Goal: Task Accomplishment & Management: Manage account settings

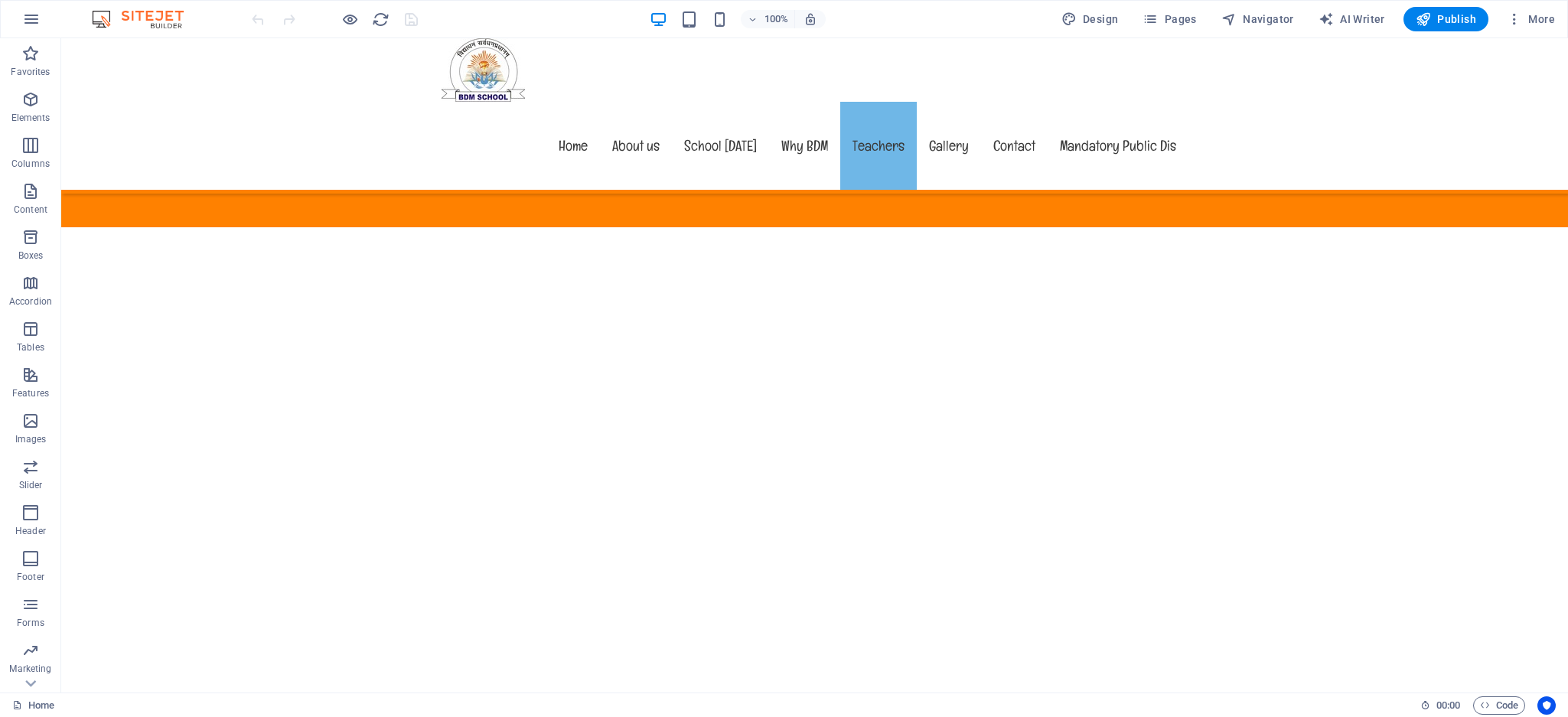
scroll to position [7057, 0]
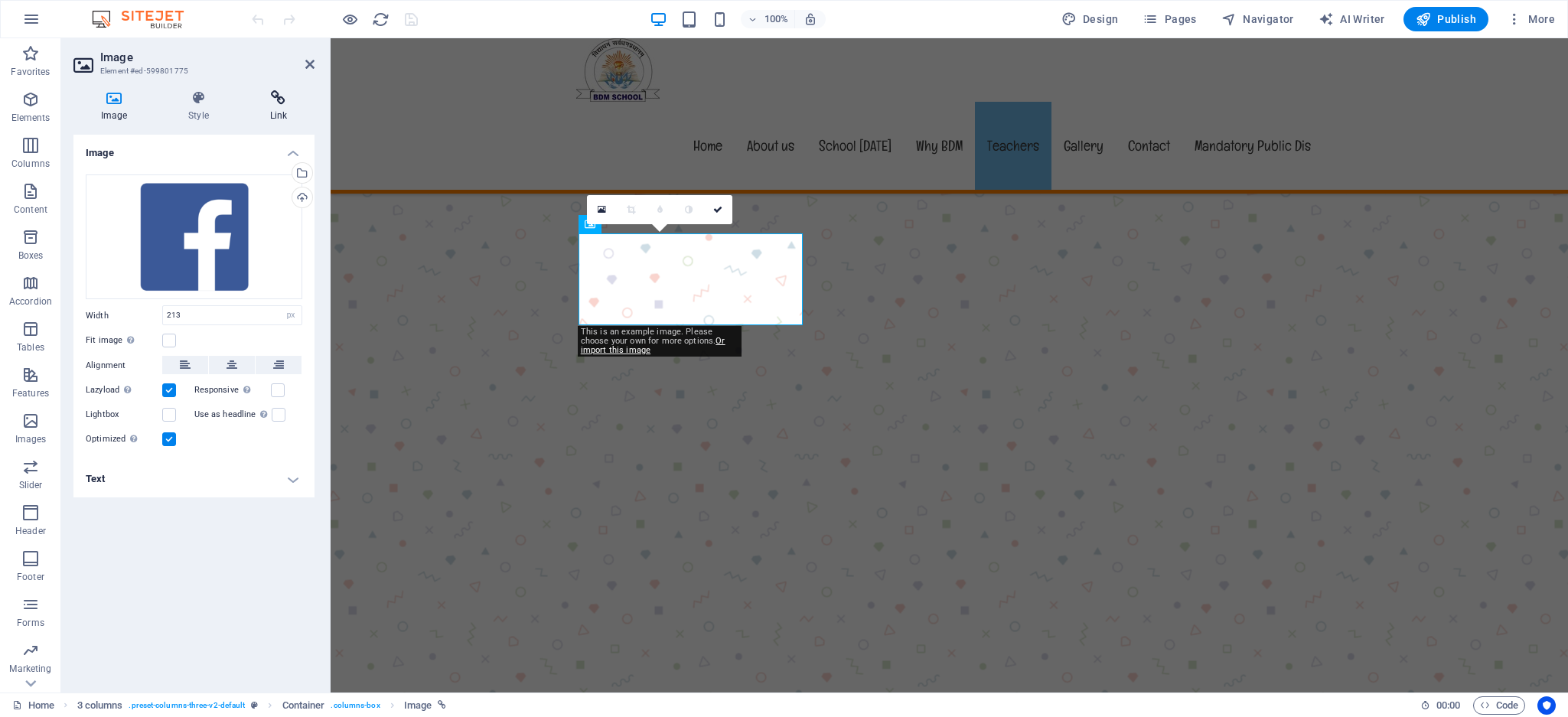
click at [276, 101] on icon at bounding box center [278, 97] width 72 height 16
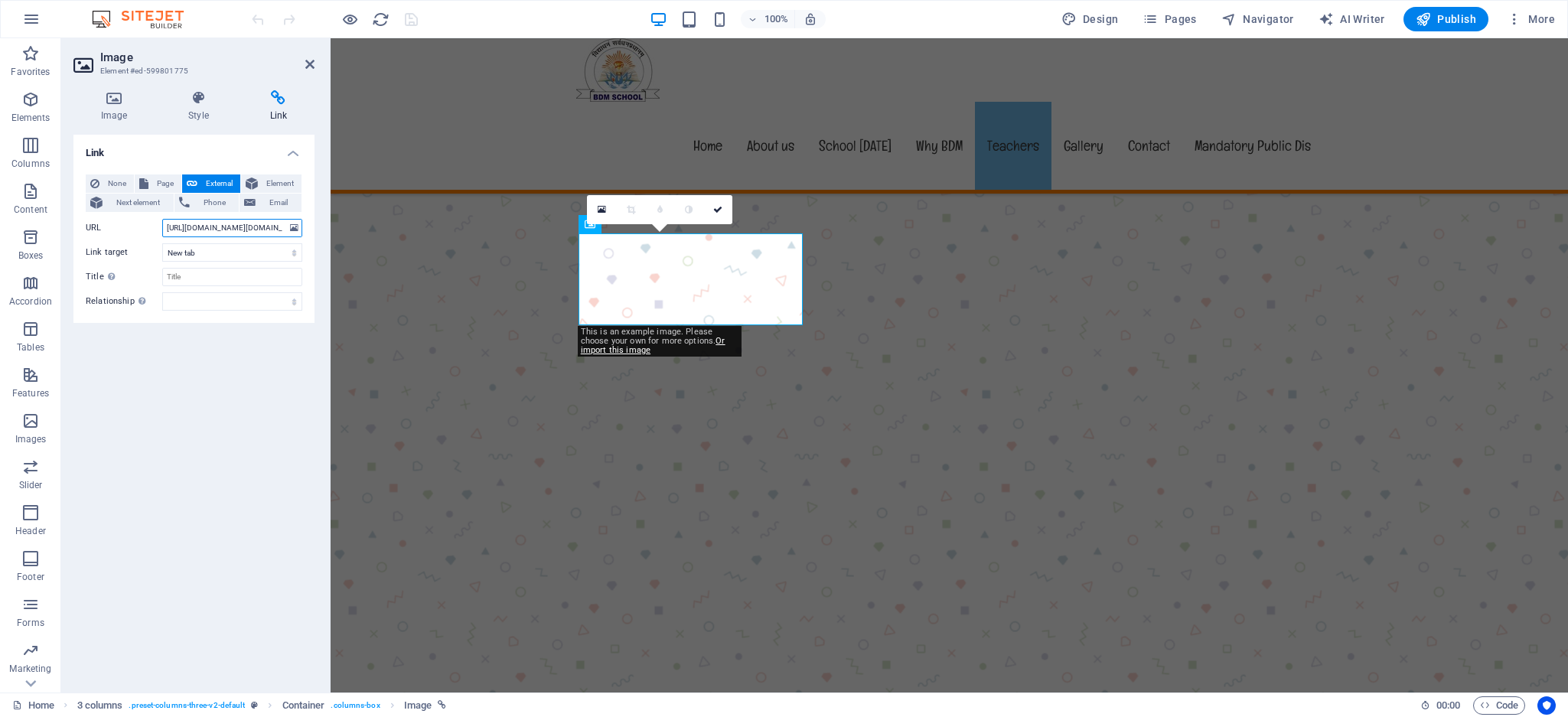
click at [230, 228] on input "[URL][DOMAIN_NAME][DOMAIN_NAME]" at bounding box center [232, 228] width 140 height 18
paste input "/"
type input "[URL][DOMAIN_NAME][DOMAIN_NAME]"
click at [240, 384] on div "Link None Page External Element Next element Phone Email Page Home Subpage Lega…" at bounding box center [194, 408] width 241 height 546
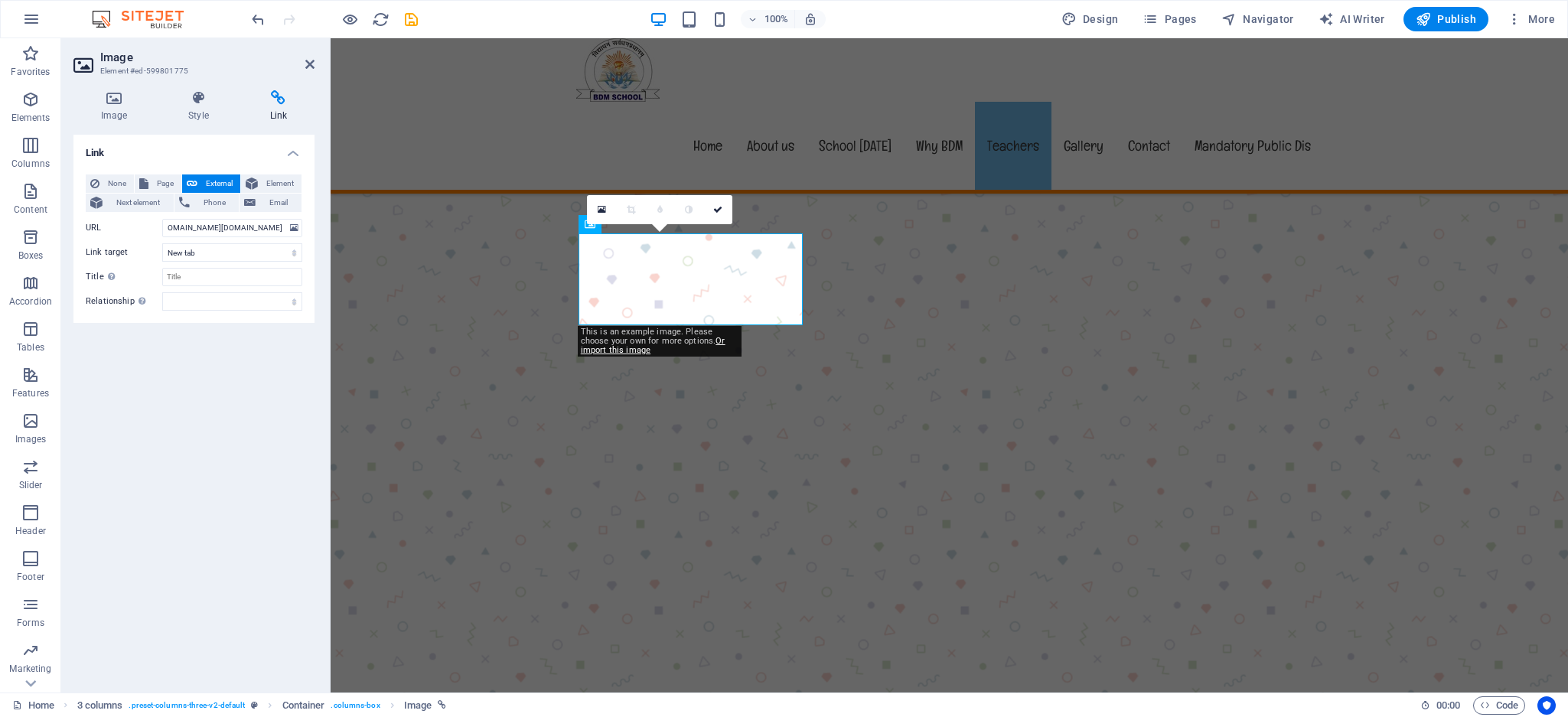
scroll to position [0, 0]
click at [430, 83] on div "Home About us School [DATE] Why BDM Teachers Gallery Contact Mandatory Public D…" at bounding box center [949, 116] width 1237 height 156
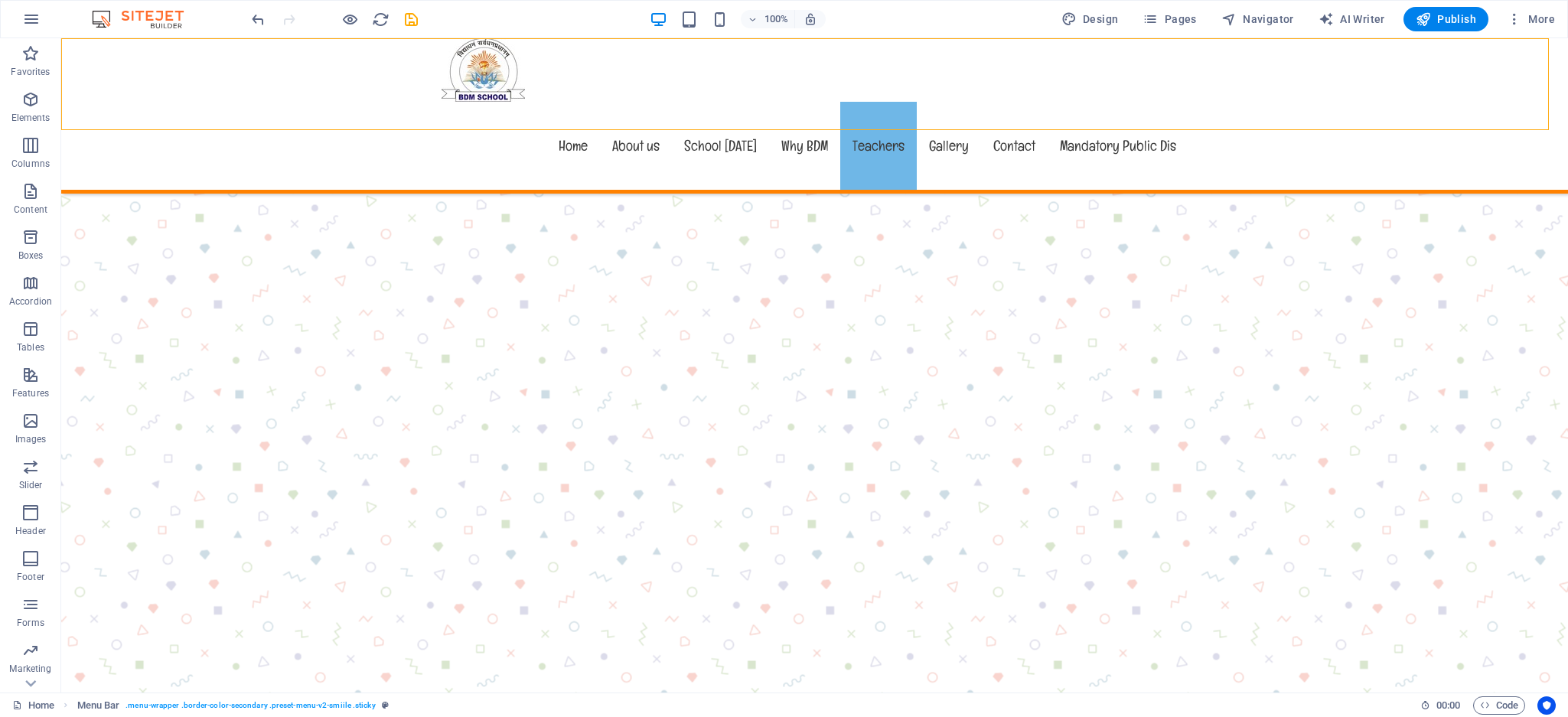
click at [313, 69] on div "Home About us School [DATE] Why BDM Teachers Gallery Contact Mandatory Public D…" at bounding box center [814, 116] width 1507 height 156
click at [413, 19] on icon "save" at bounding box center [412, 20] width 18 height 18
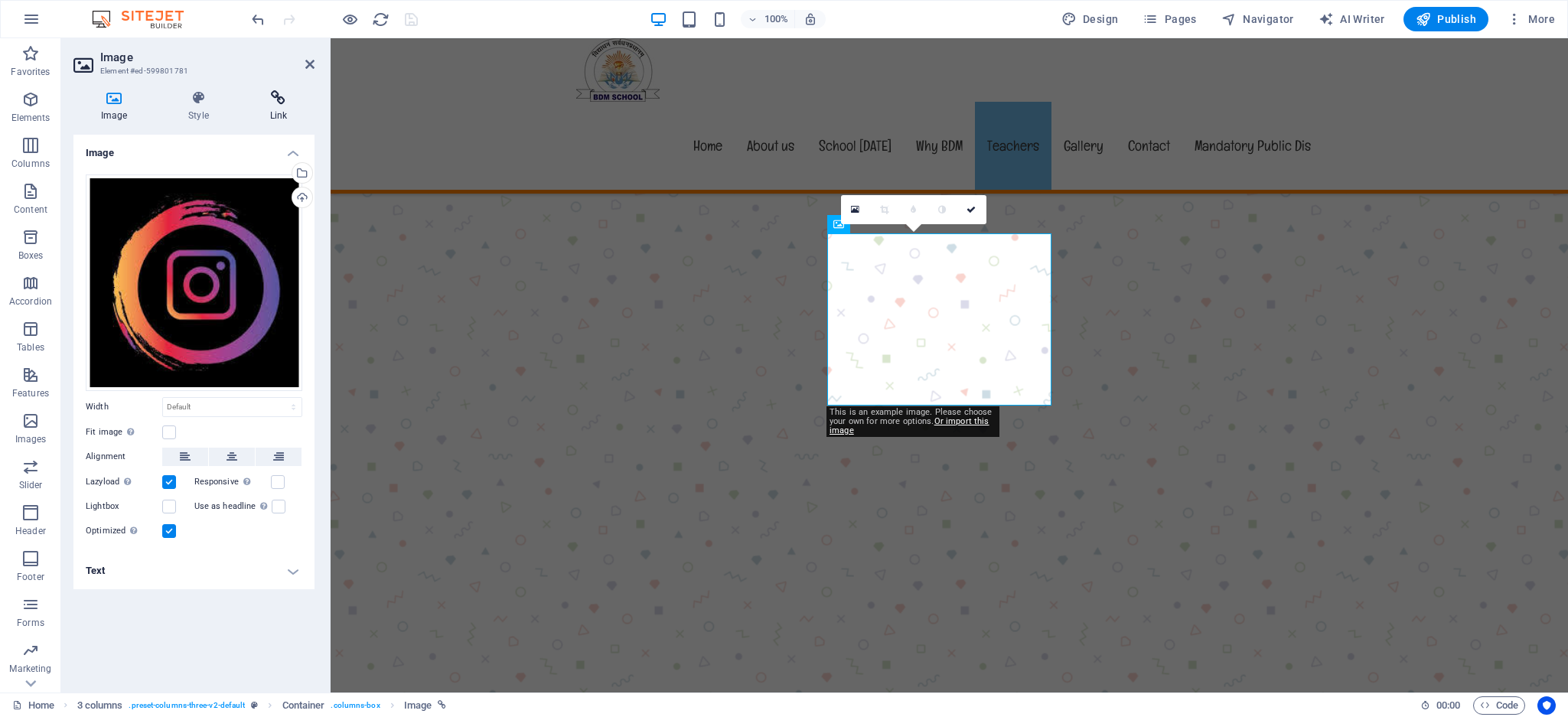
click at [273, 106] on h4 "Link" at bounding box center [278, 106] width 72 height 32
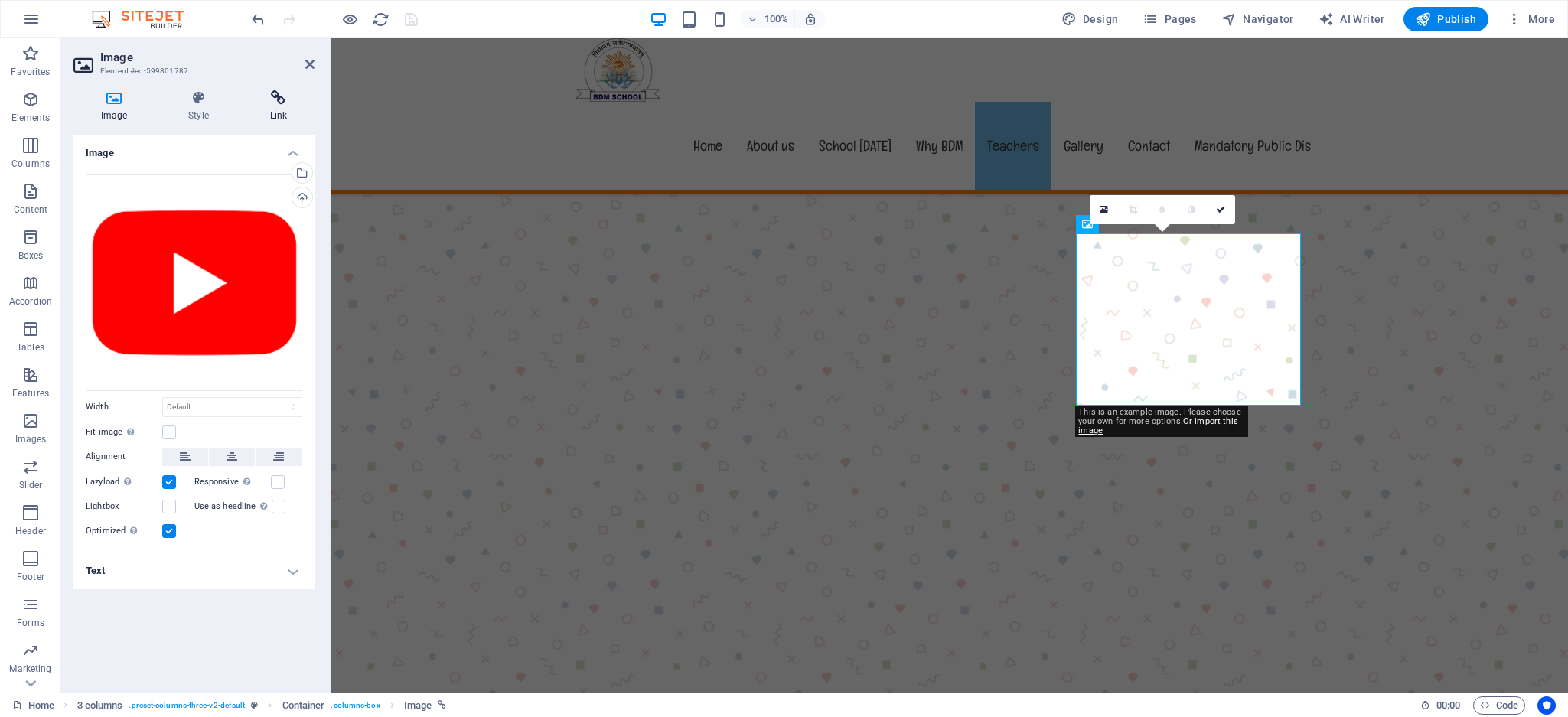
click at [281, 104] on icon at bounding box center [278, 97] width 72 height 16
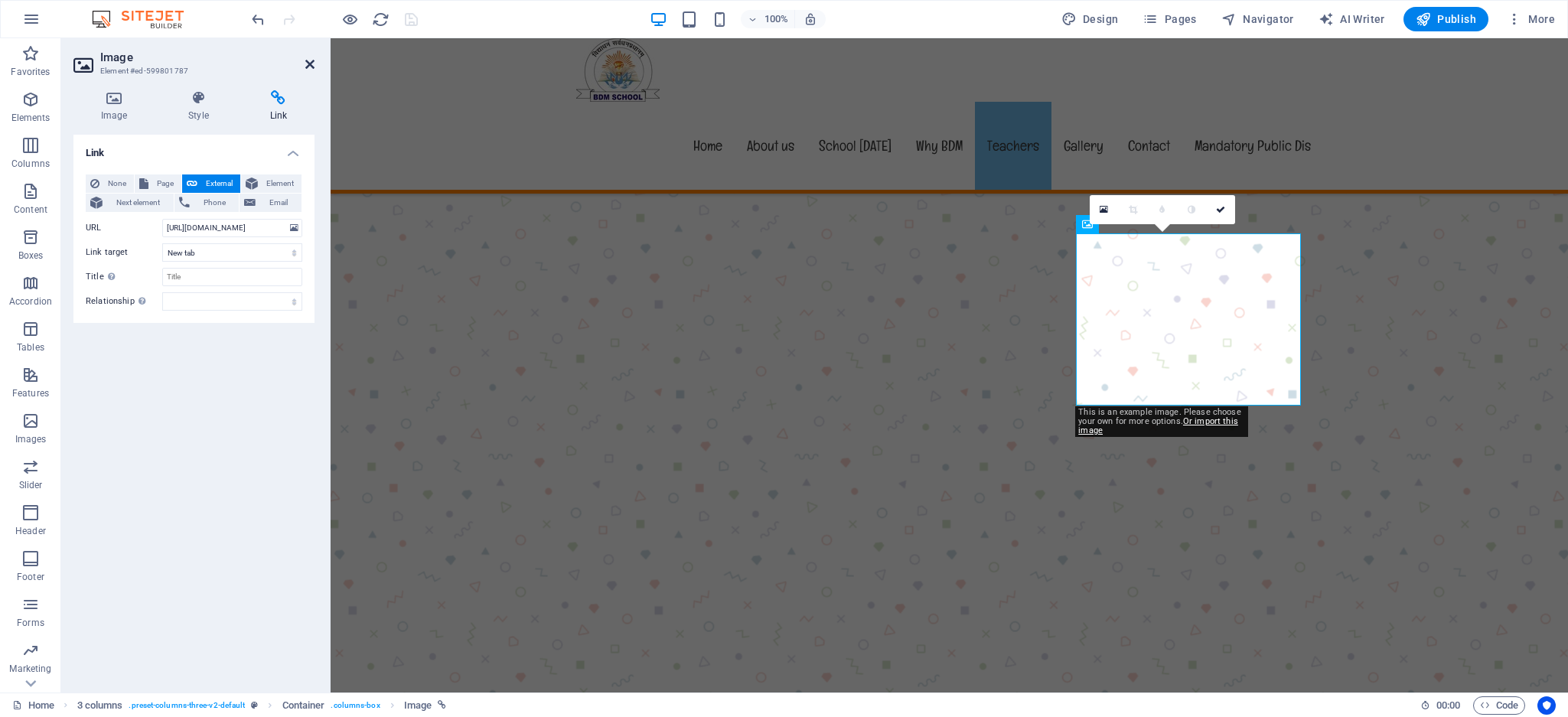
click at [308, 66] on icon at bounding box center [309, 64] width 9 height 12
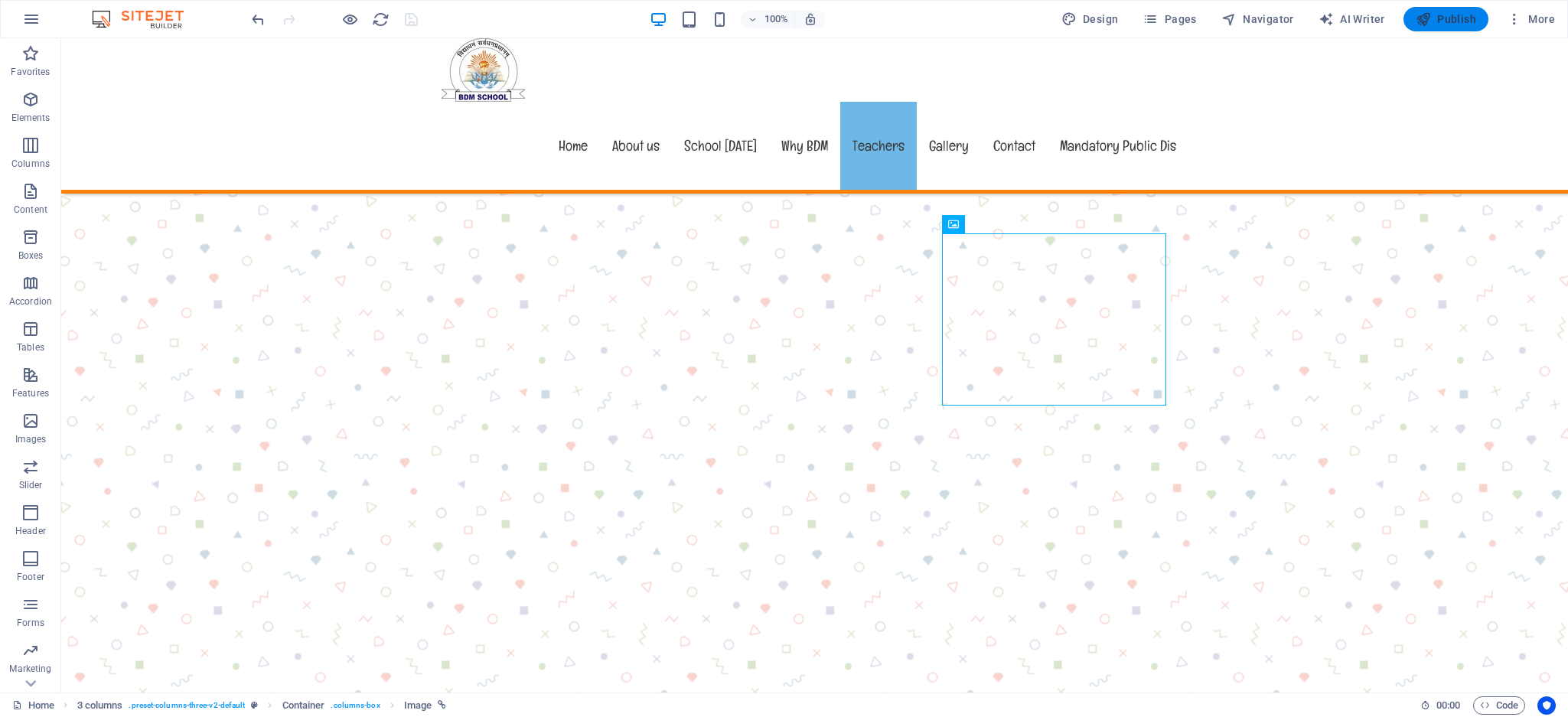
click at [1458, 21] on span "Publish" at bounding box center [1446, 19] width 61 height 16
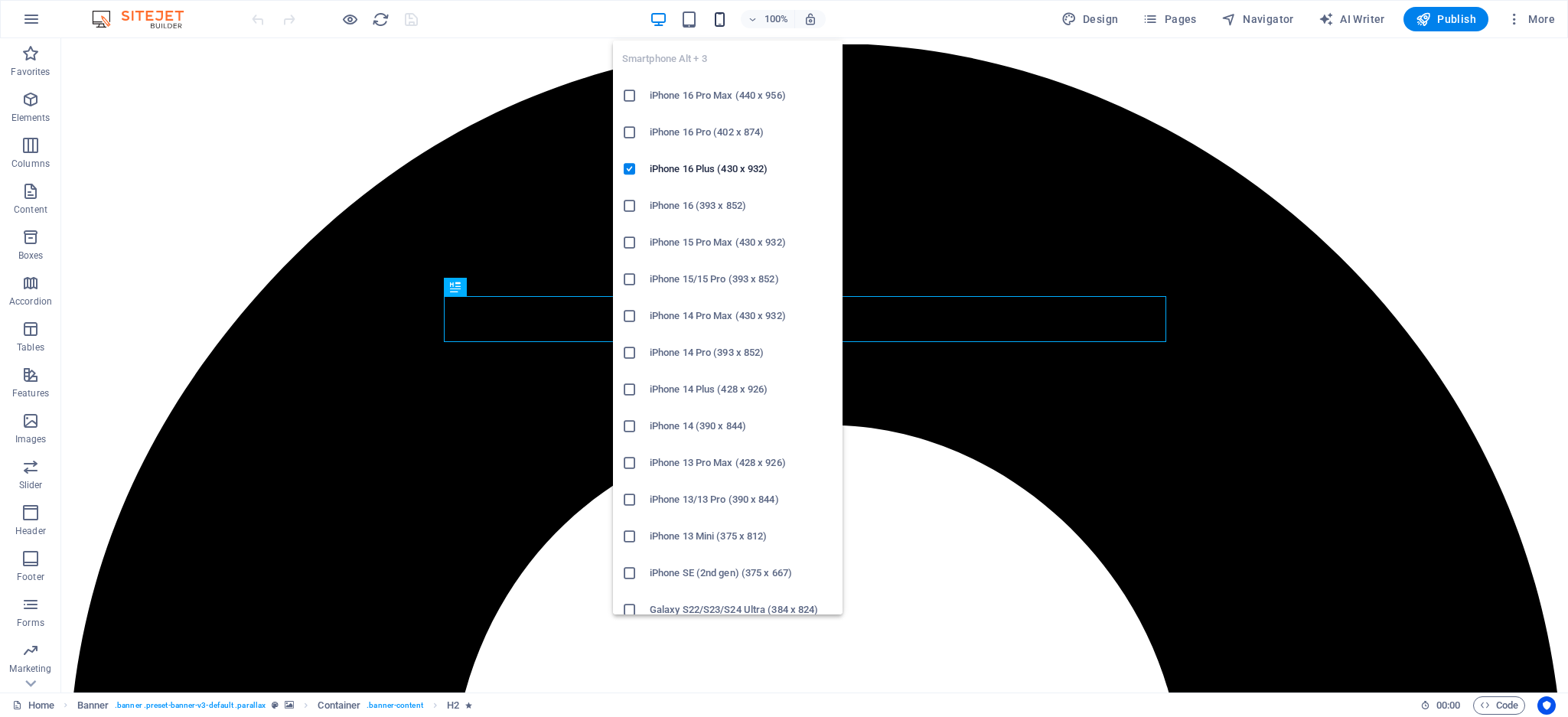
click at [721, 19] on icon "button" at bounding box center [720, 20] width 18 height 18
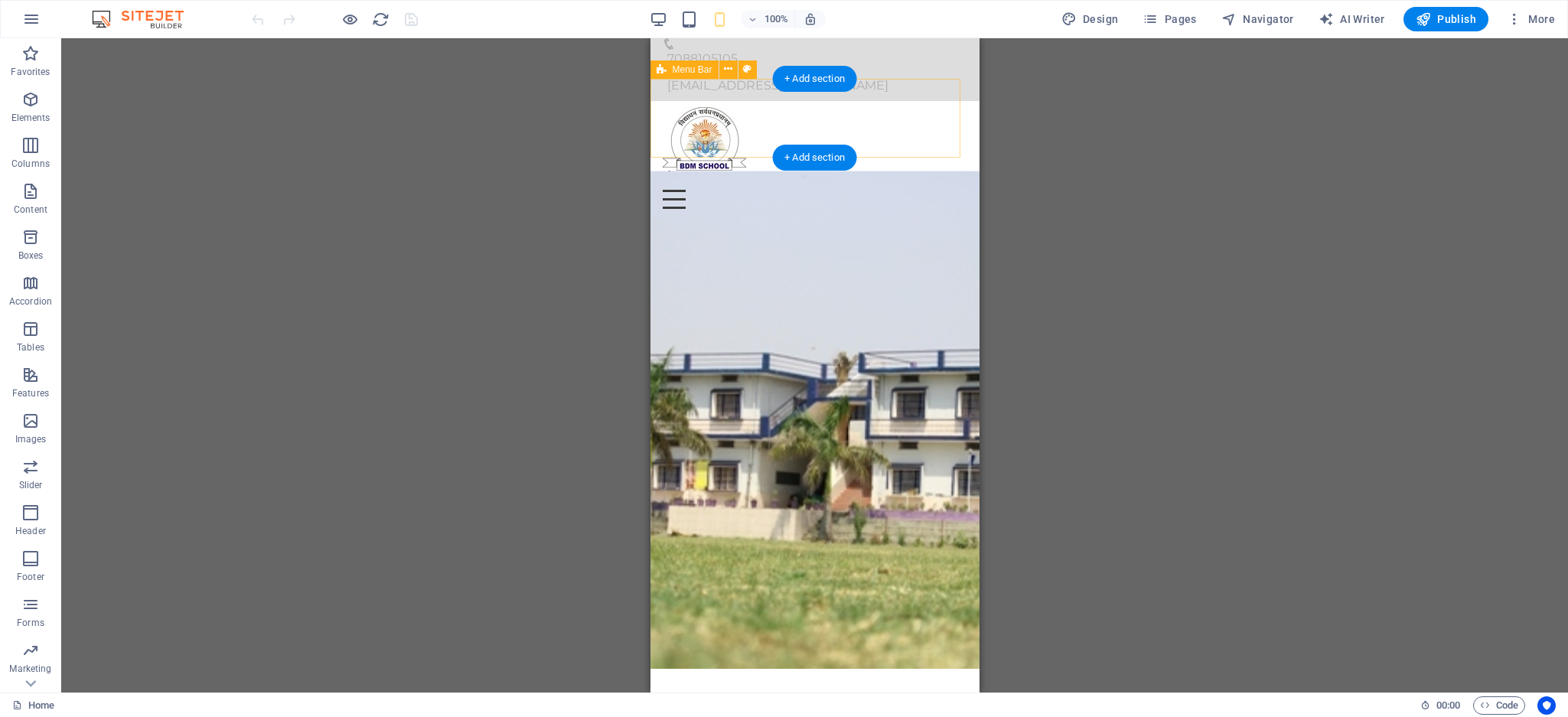
scroll to position [57, 0]
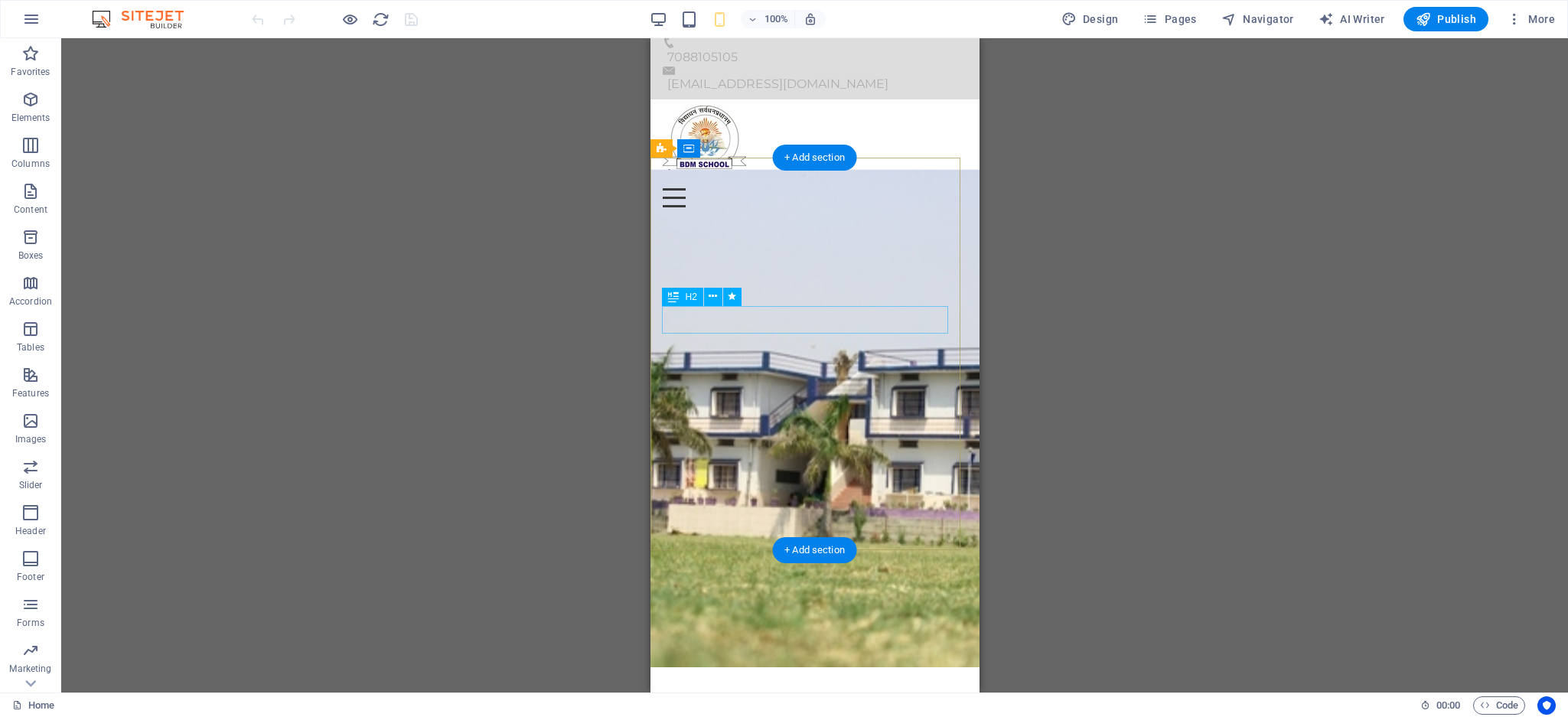
drag, startPoint x: 1484, startPoint y: 254, endPoint x: 839, endPoint y: 313, distance: 647.7
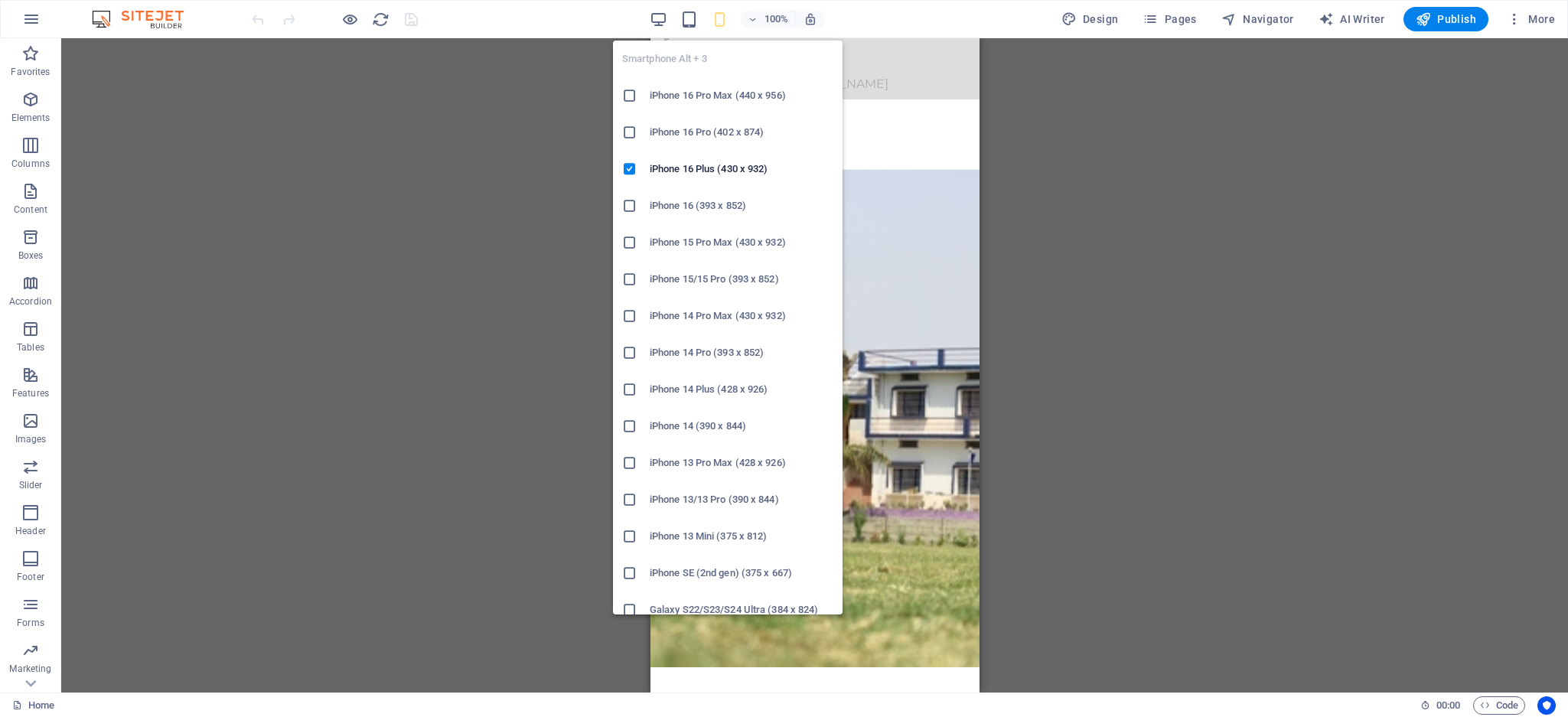
click at [740, 597] on li "Galaxy S22/S23/S24 Ultra (384 x 824)" at bounding box center [728, 610] width 230 height 37
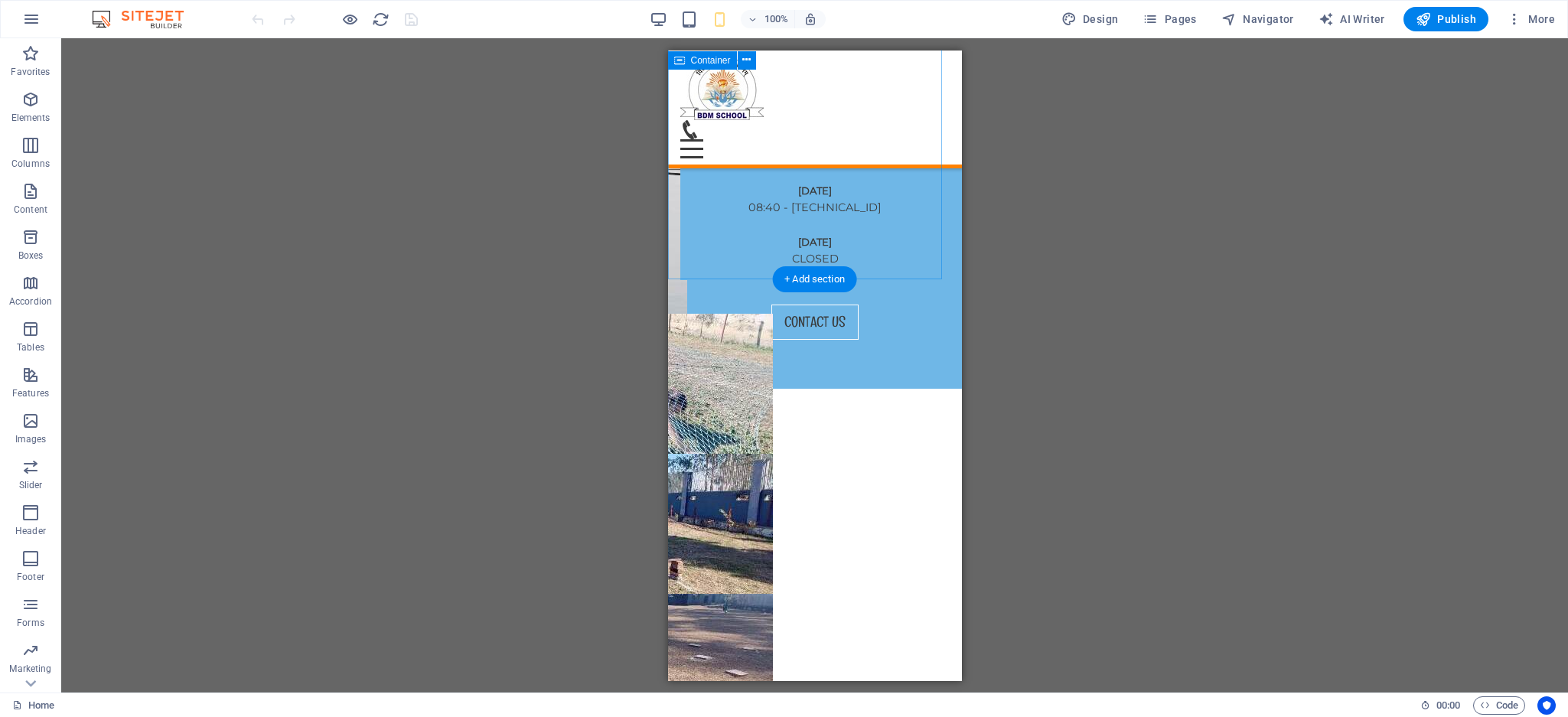
scroll to position [2953, 0]
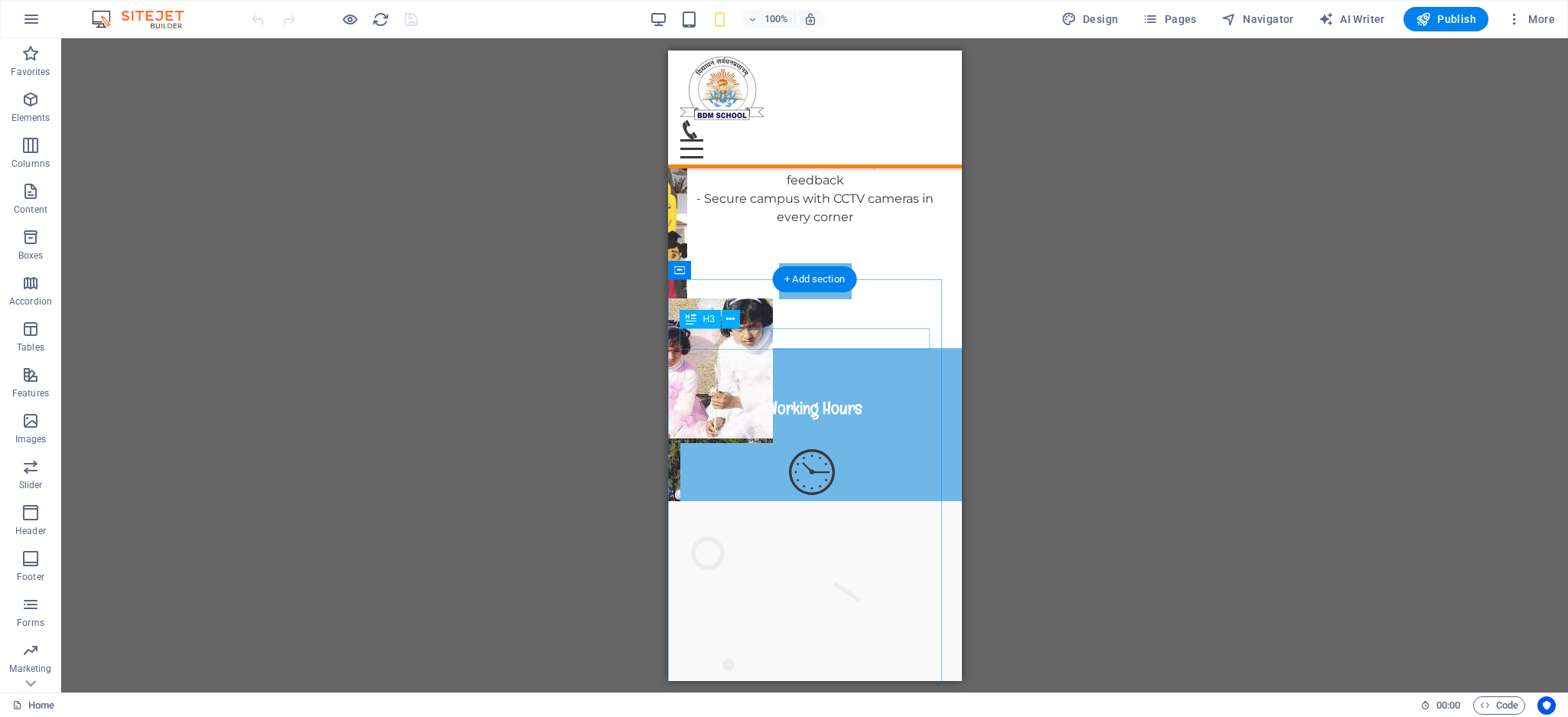
drag, startPoint x: 1503, startPoint y: 112, endPoint x: 832, endPoint y: 351, distance: 712.3
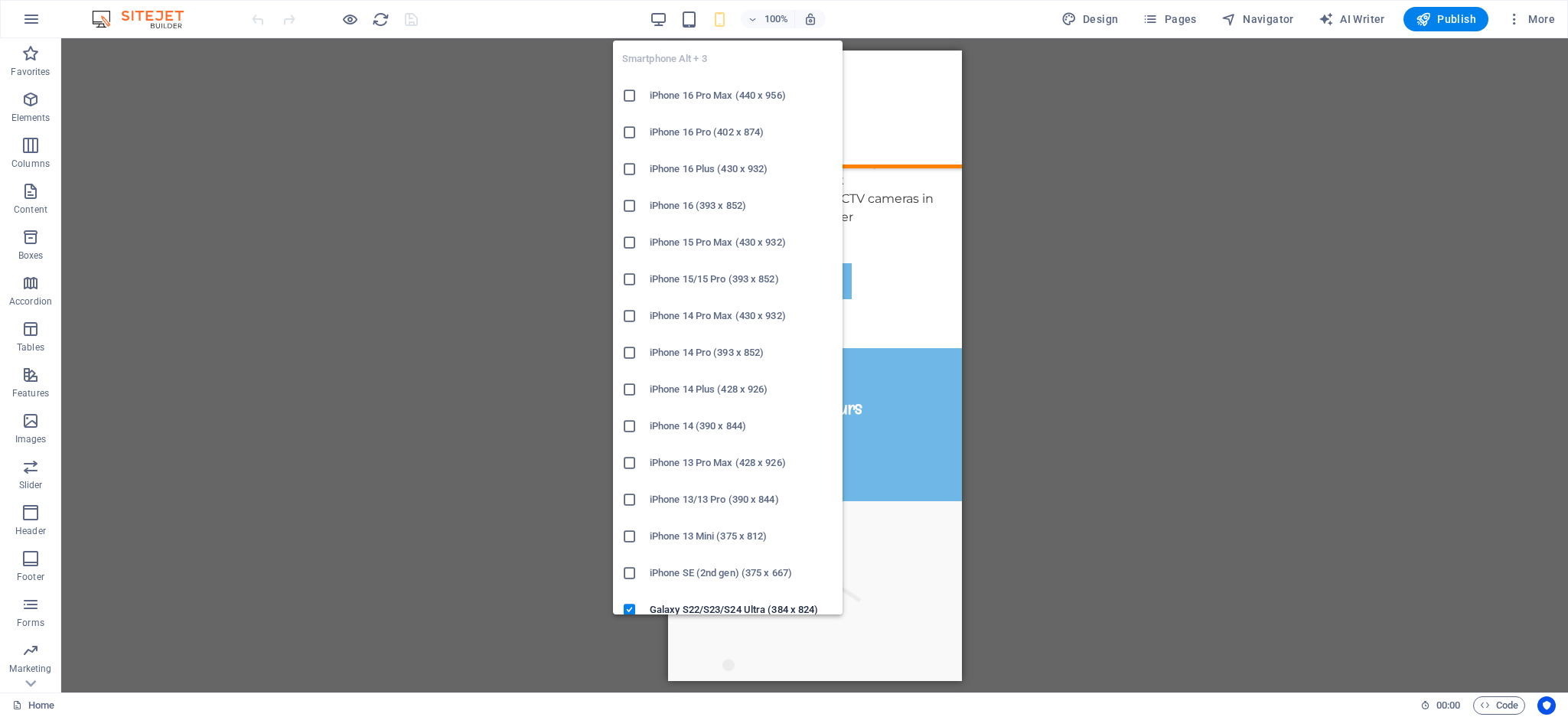
drag, startPoint x: 834, startPoint y: 301, endPoint x: 827, endPoint y: 453, distance: 152.2
click at [827, 453] on ul "Smartphone Alt + 3 iPhone 16 Pro Max (440 x 956) iPhone 16 Pro (402 x 874) iPho…" at bounding box center [728, 647] width 230 height 1212
drag, startPoint x: 836, startPoint y: 308, endPoint x: 829, endPoint y: 420, distance: 112.2
click at [829, 420] on ul "Smartphone Alt + 3 iPhone 16 Pro Max (440 x 956) iPhone 16 Pro (402 x 874) iPho…" at bounding box center [728, 647] width 230 height 1212
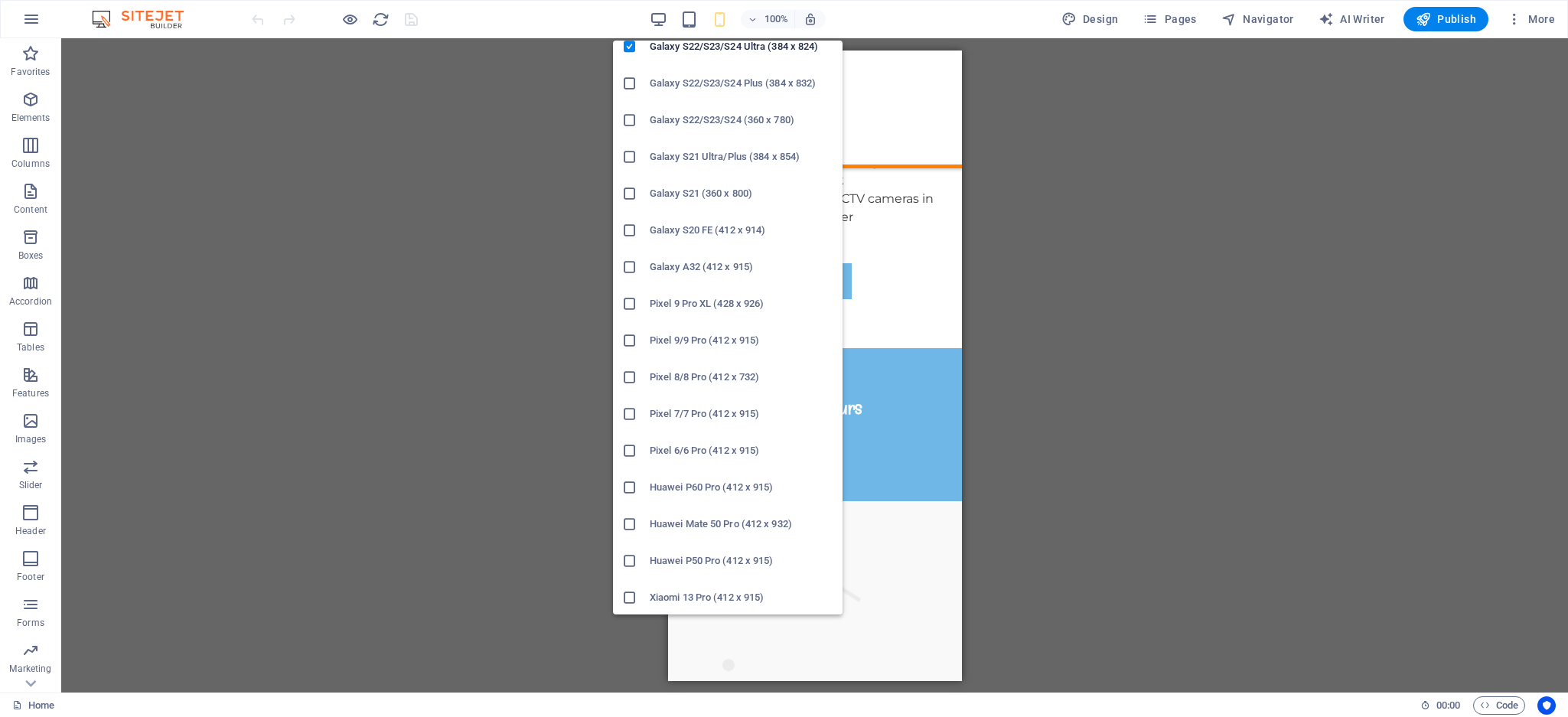
scroll to position [568, 0]
click at [713, 240] on li "Galaxy S20 FE (412 x 914)" at bounding box center [728, 225] width 230 height 37
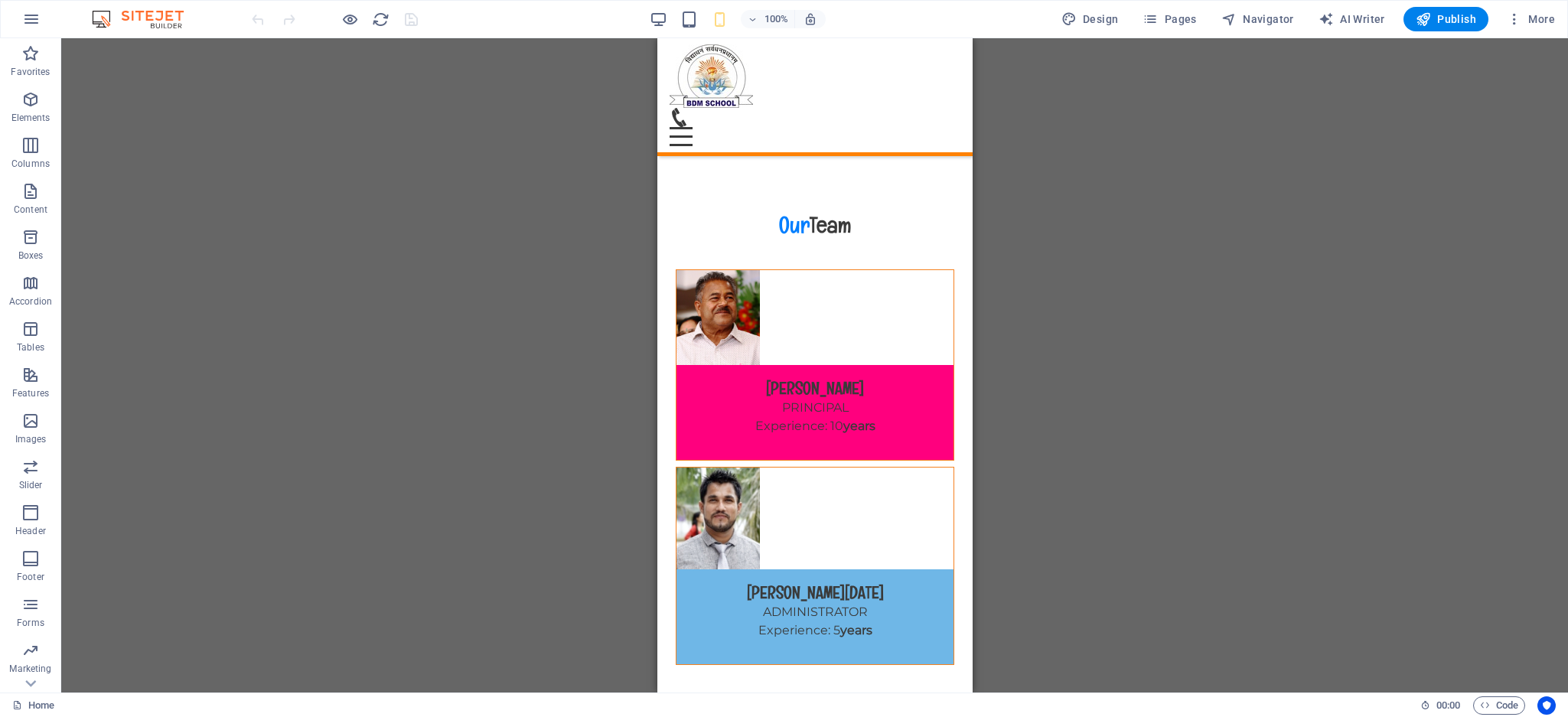
scroll to position [9126, 0]
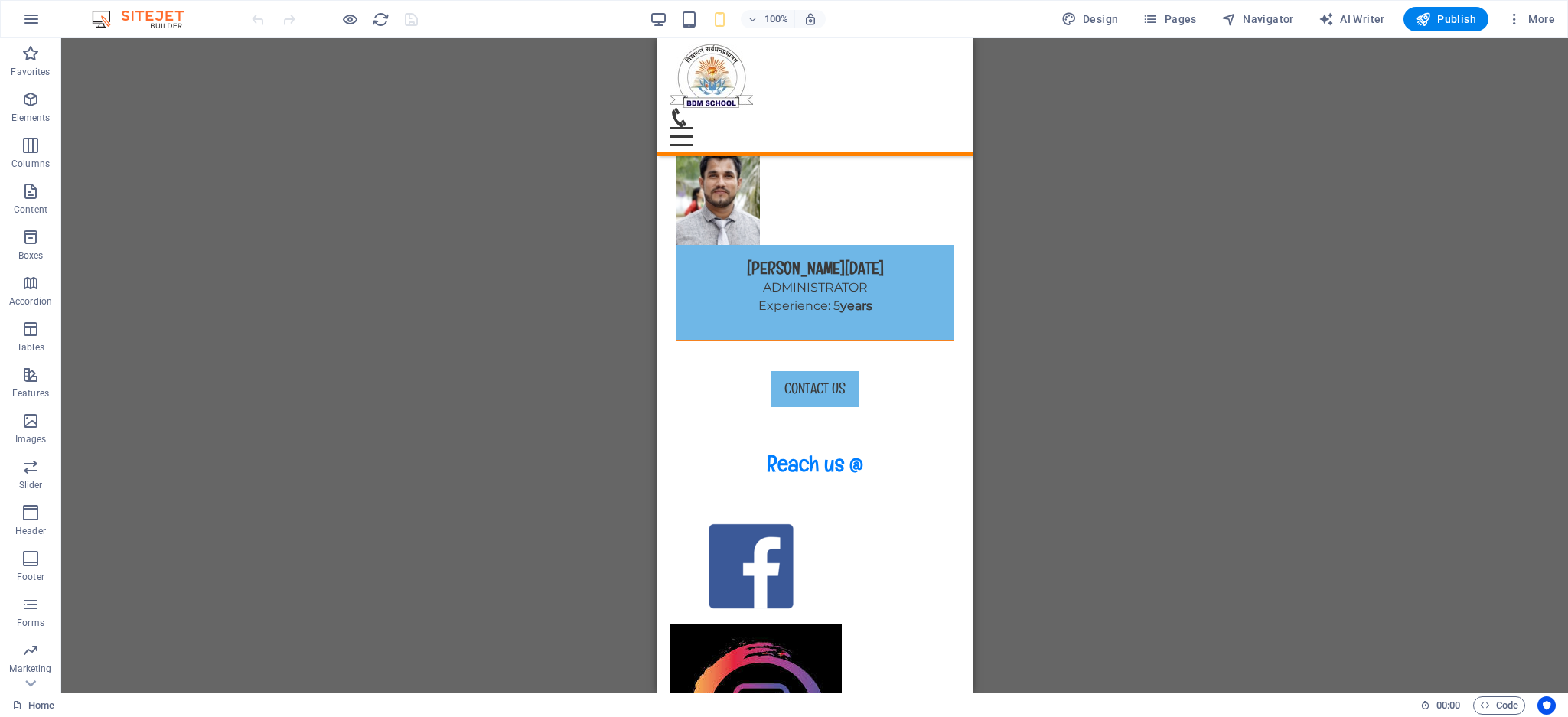
drag, startPoint x: 961, startPoint y: 434, endPoint x: 1642, endPoint y: 670, distance: 720.7
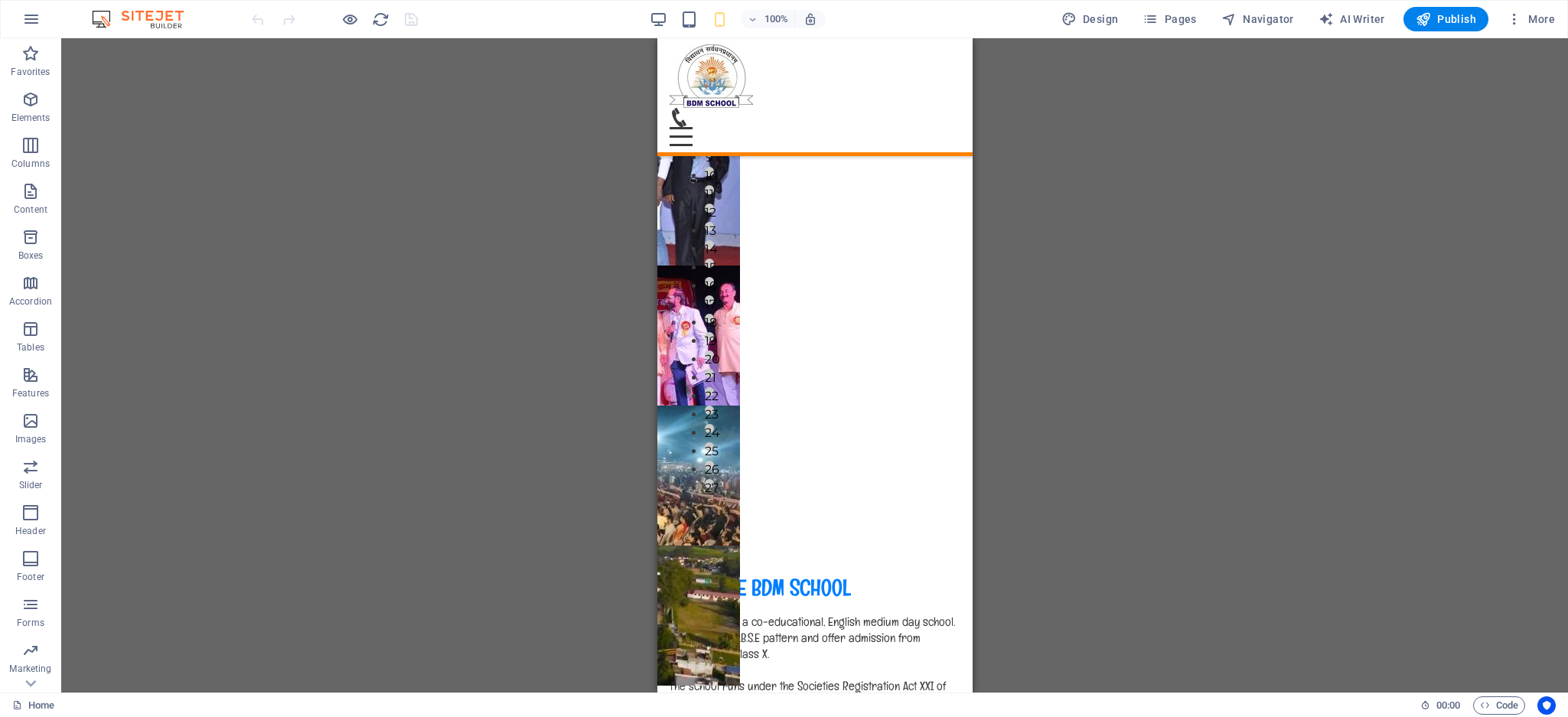
scroll to position [0, 0]
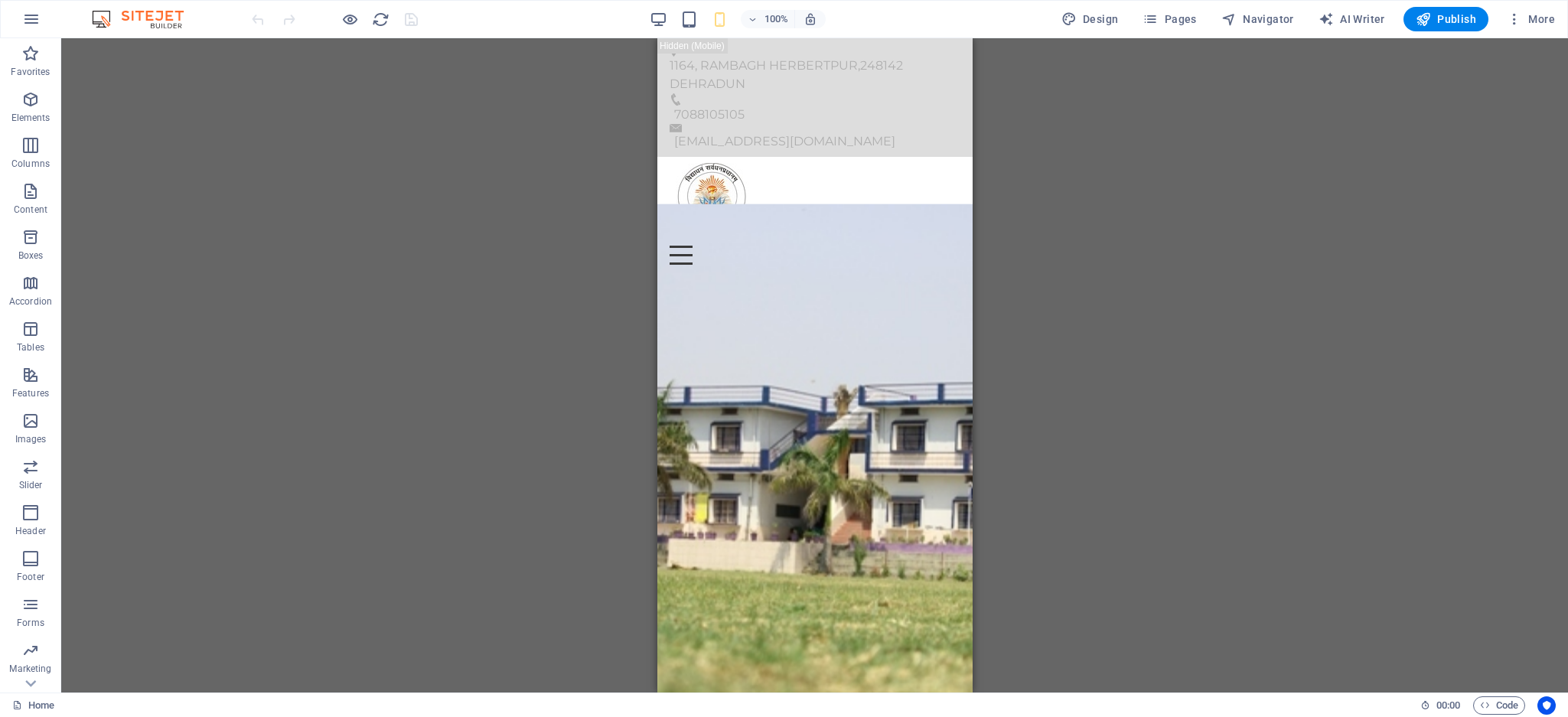
drag, startPoint x: 962, startPoint y: 150, endPoint x: 1623, endPoint y: 74, distance: 665.4
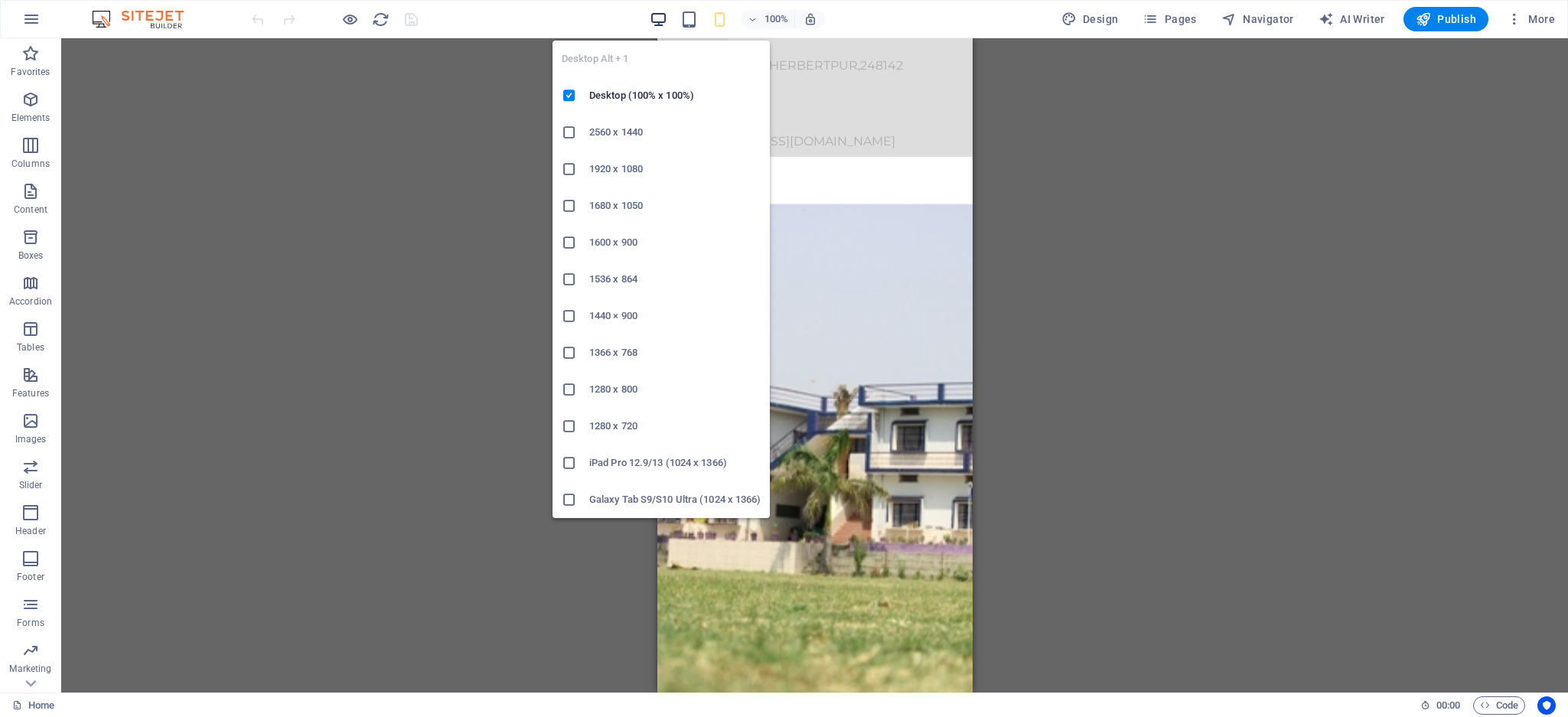
click at [665, 17] on icon "button" at bounding box center [659, 20] width 18 height 18
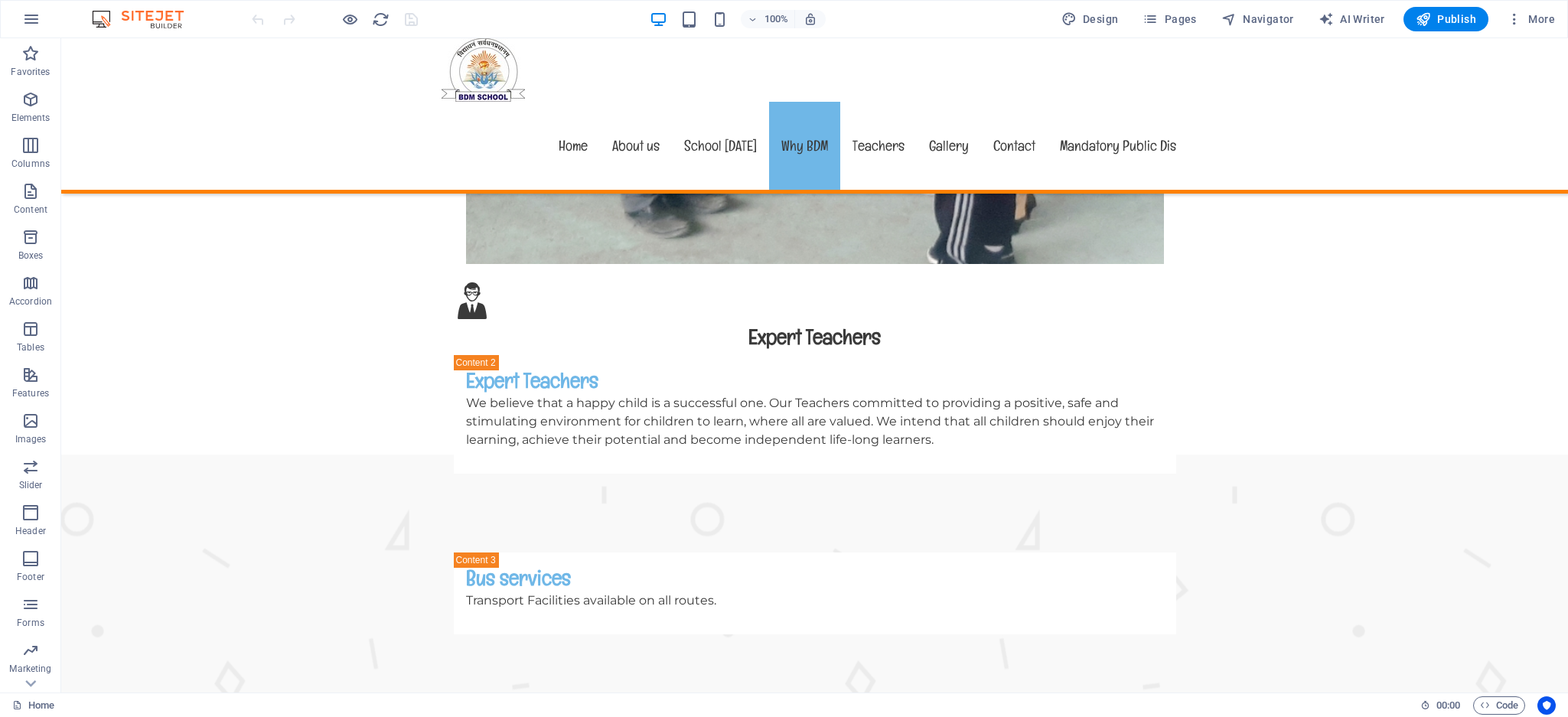
scroll to position [5412, 0]
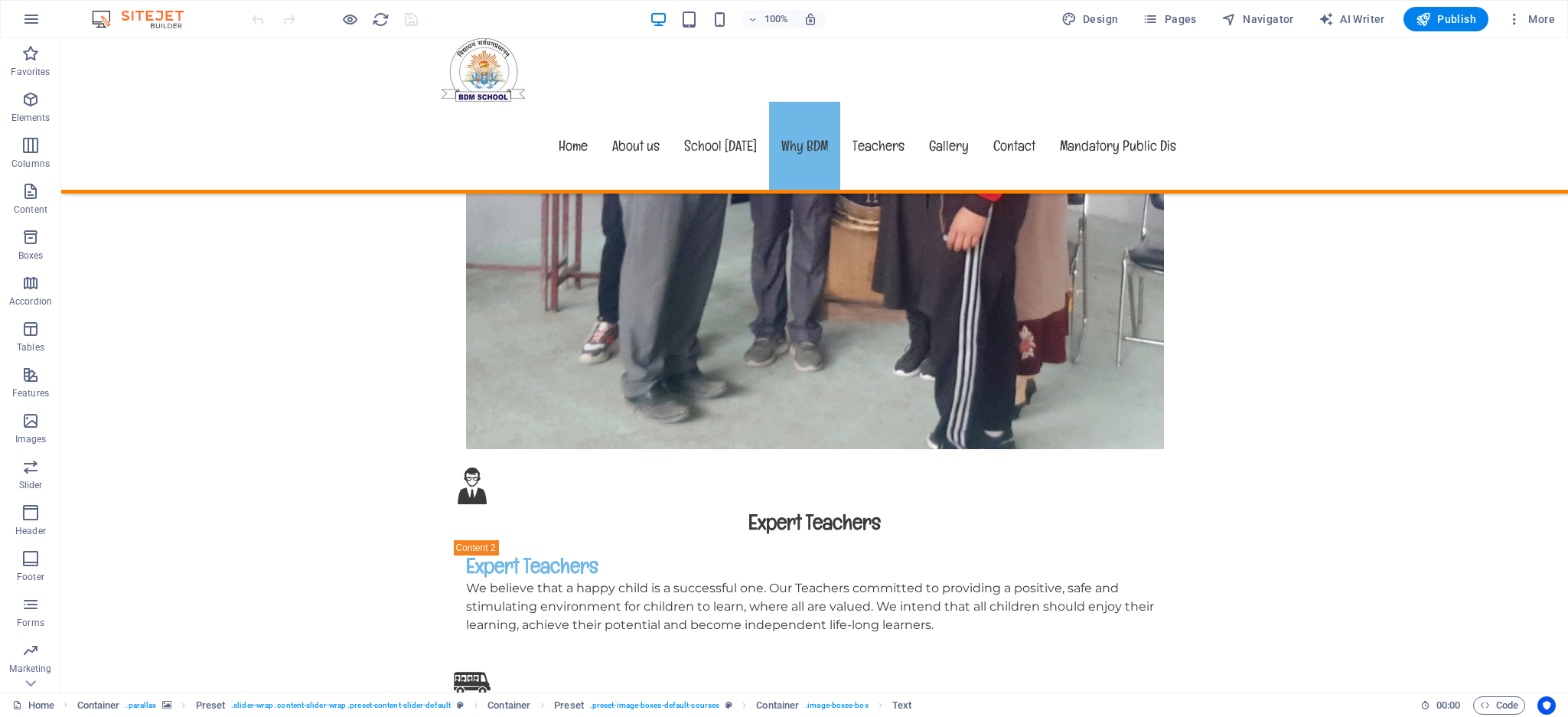
scroll to position [4843, 0]
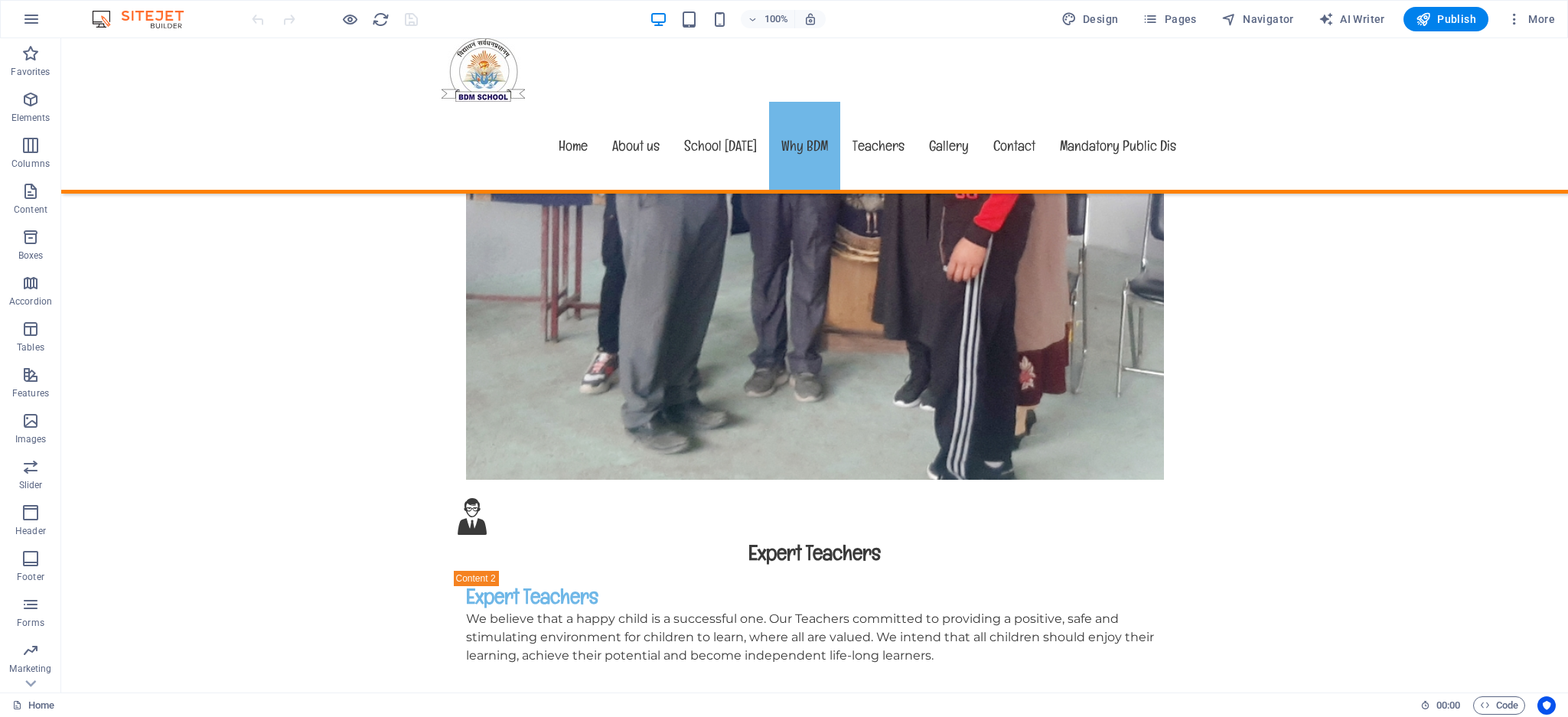
drag, startPoint x: 1564, startPoint y: 435, endPoint x: 513, endPoint y: 274, distance: 1063.3
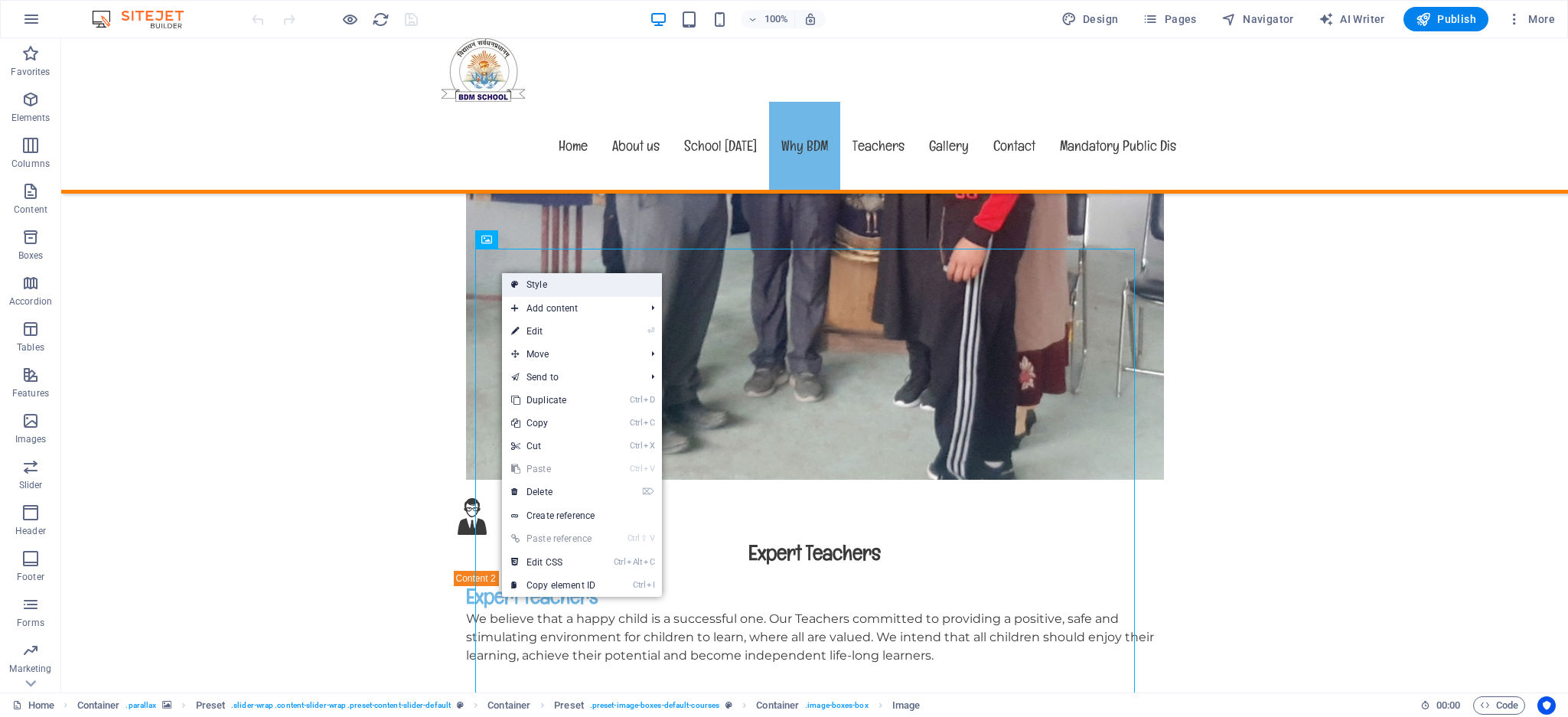
click at [551, 285] on link "Style" at bounding box center [581, 285] width 160 height 23
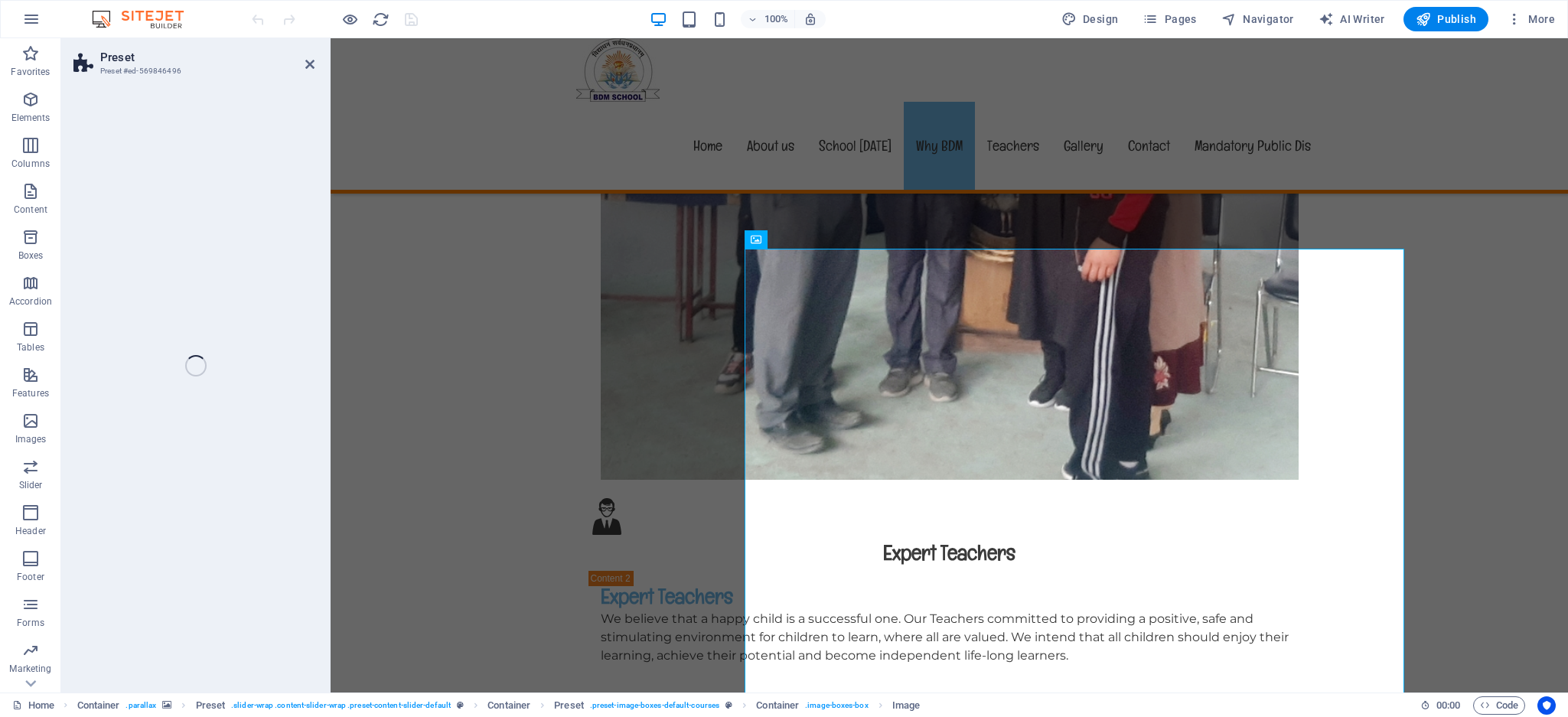
select select "px"
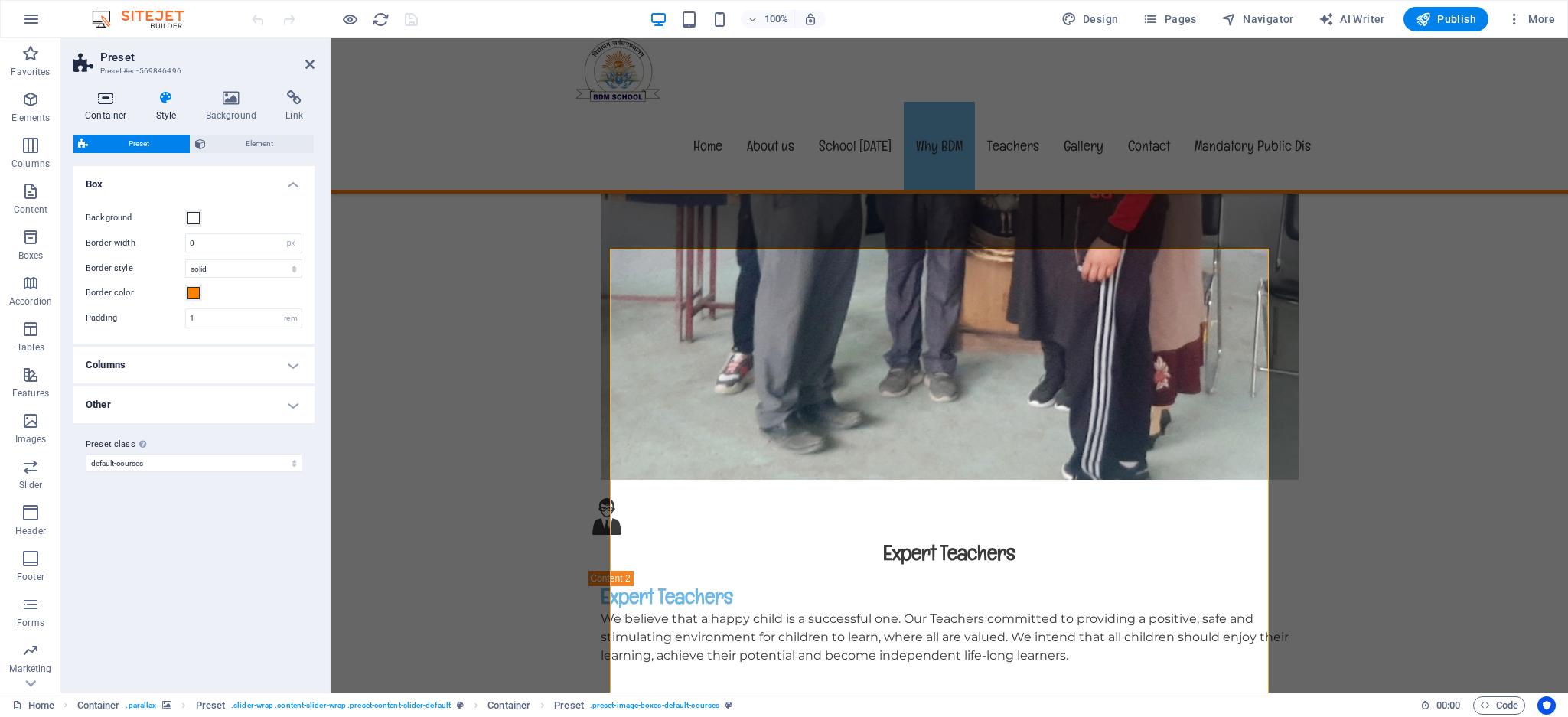
click at [110, 101] on icon at bounding box center [106, 97] width 65 height 16
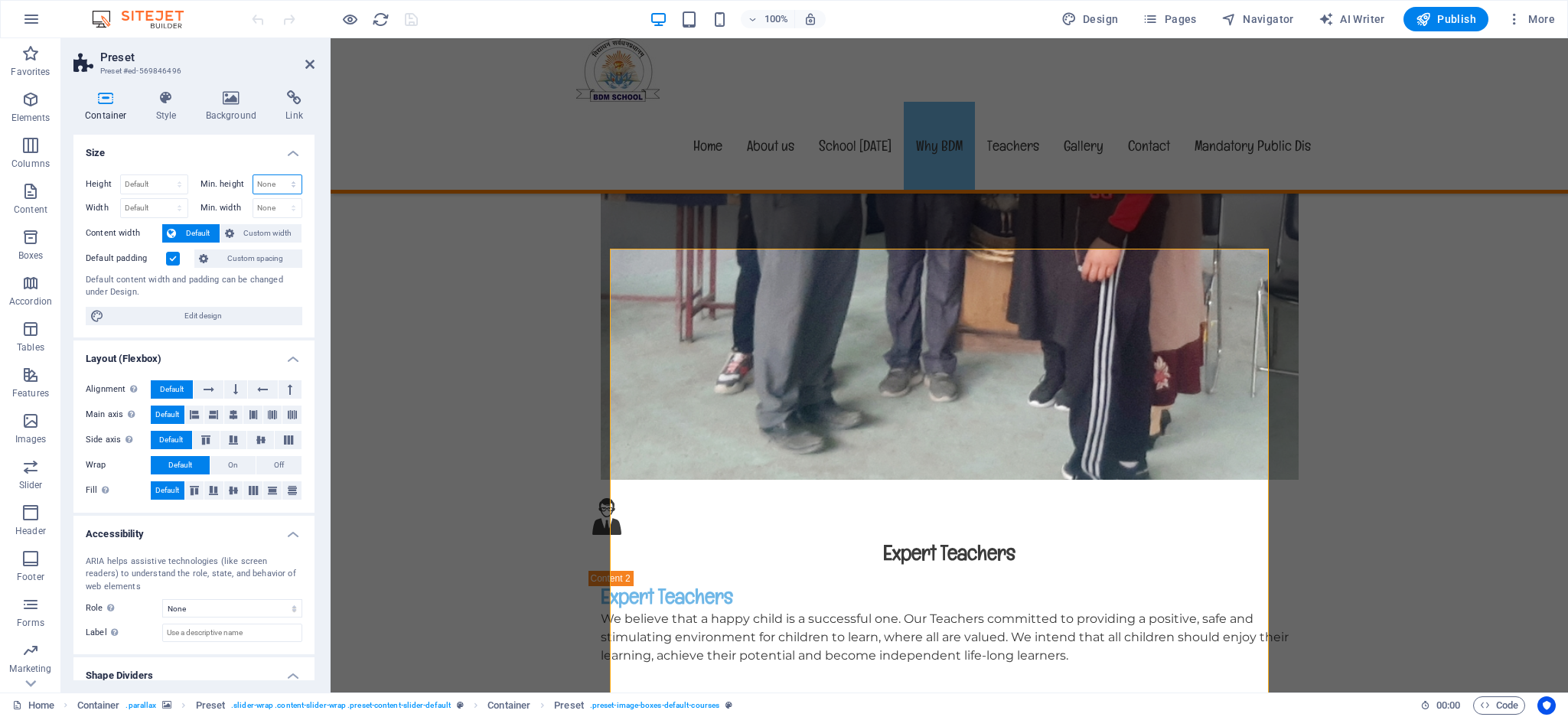
click at [267, 184] on select "None px rem % vh vw" at bounding box center [278, 184] width 49 height 18
select select "%"
click at [277, 175] on select "None px rem % vh vw" at bounding box center [278, 184] width 49 height 18
type input "100"
click at [145, 180] on select "Default px rem % vh vw" at bounding box center [154, 184] width 66 height 18
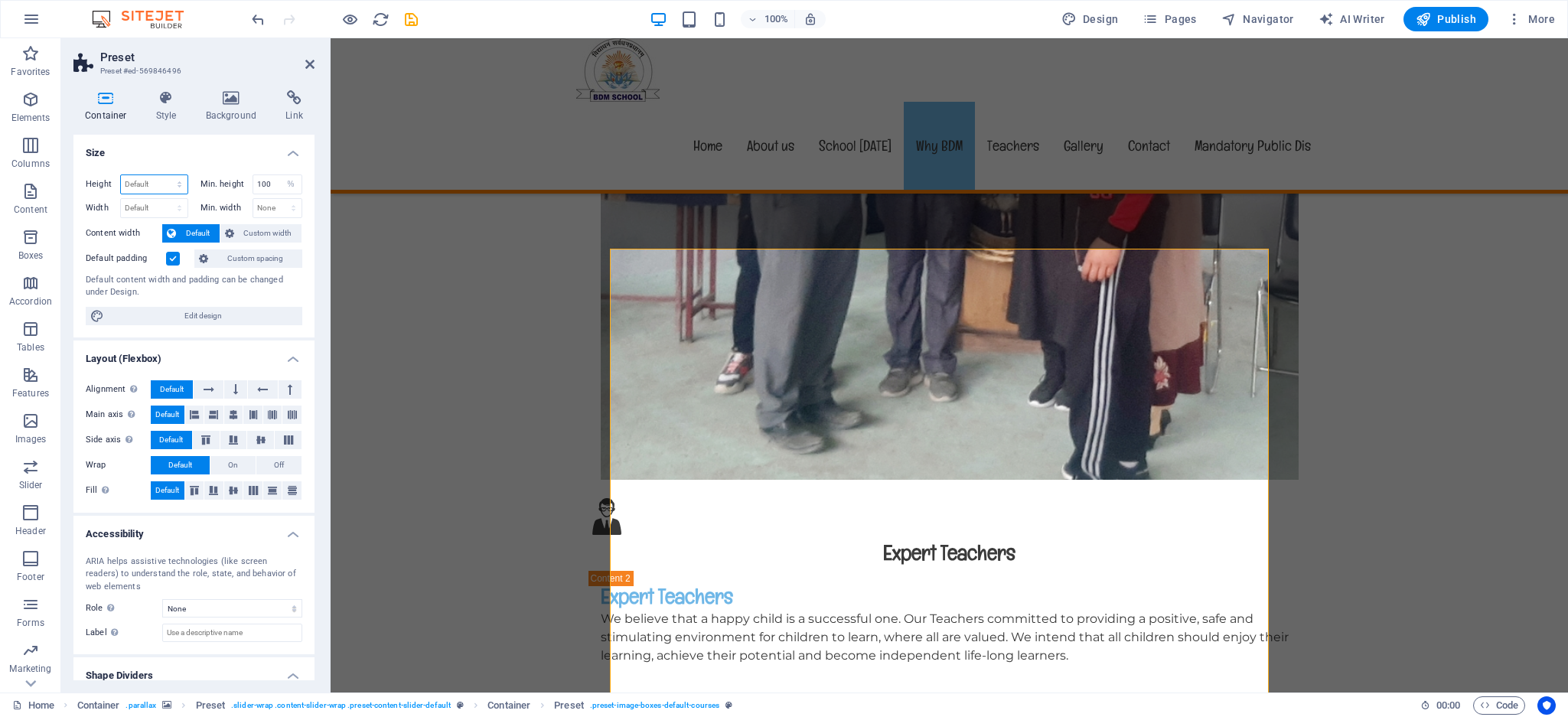
select select "%"
click at [164, 175] on select "Default px rem % vh vw" at bounding box center [154, 184] width 66 height 18
type input "101.07"
click at [152, 206] on select "Default px rem % em vh vw" at bounding box center [154, 208] width 66 height 18
select select "%"
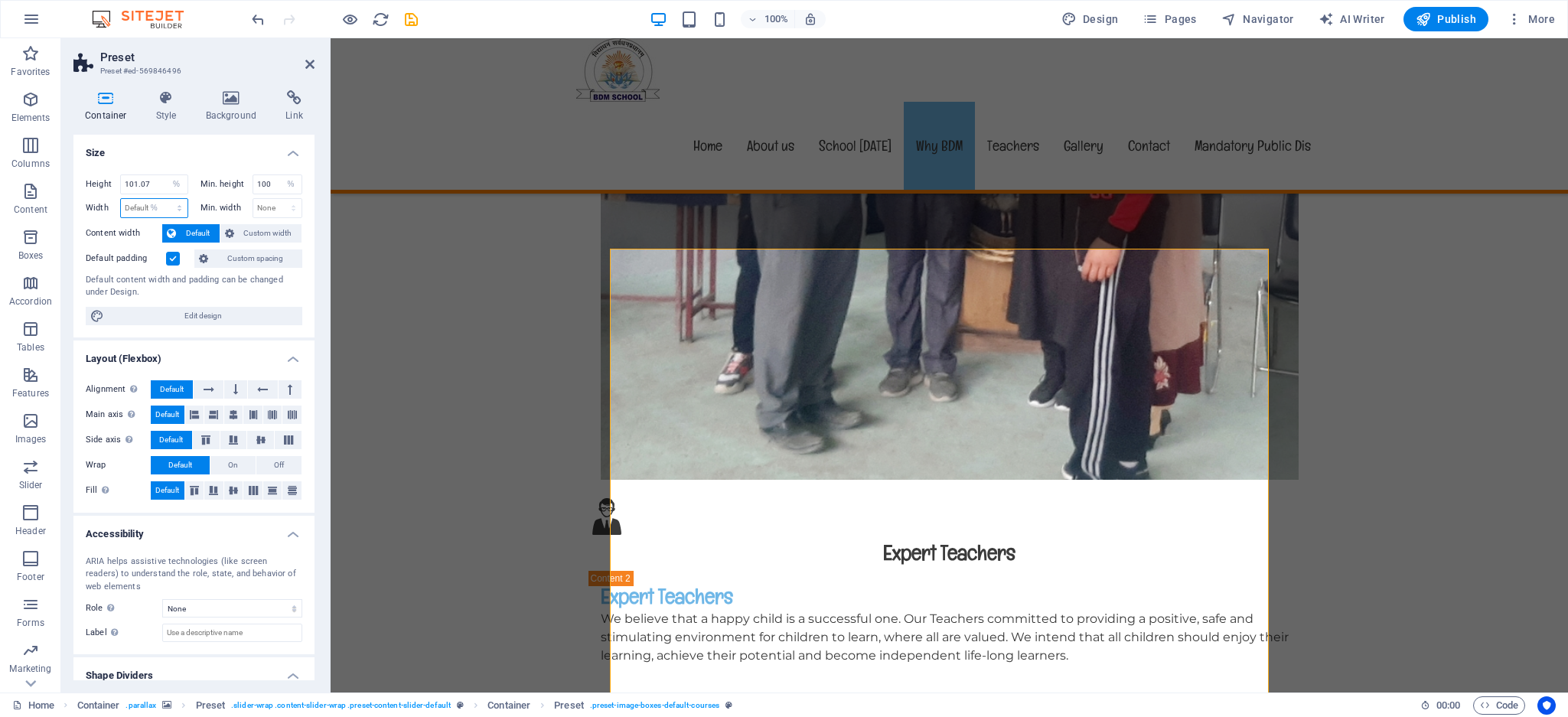
click at [164, 200] on select "Default px rem % em vh vw" at bounding box center [154, 208] width 66 height 18
type input "100"
click at [263, 212] on select "None px rem % vh vw" at bounding box center [278, 208] width 49 height 18
select select "%"
click at [277, 200] on select "None px rem % vh vw" at bounding box center [278, 208] width 49 height 18
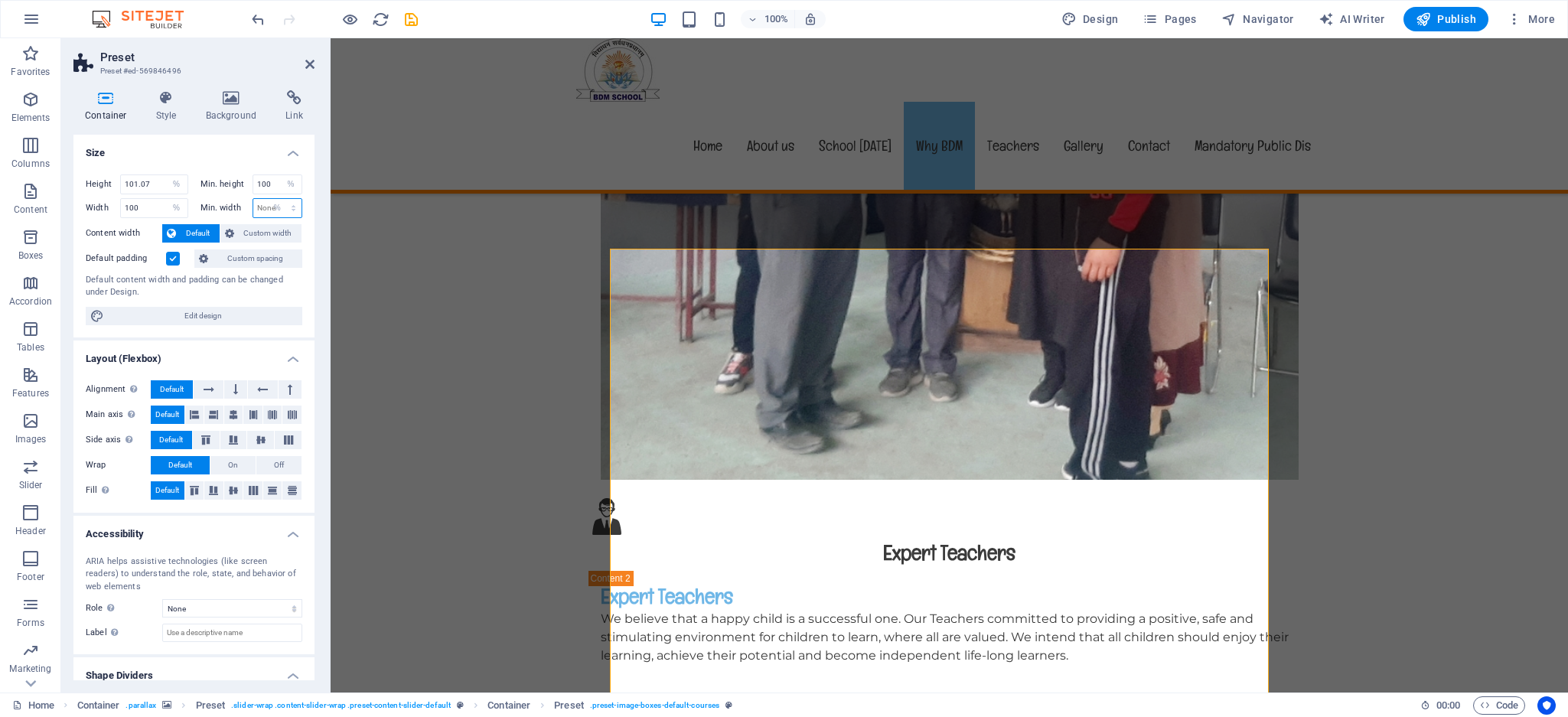
type input "100"
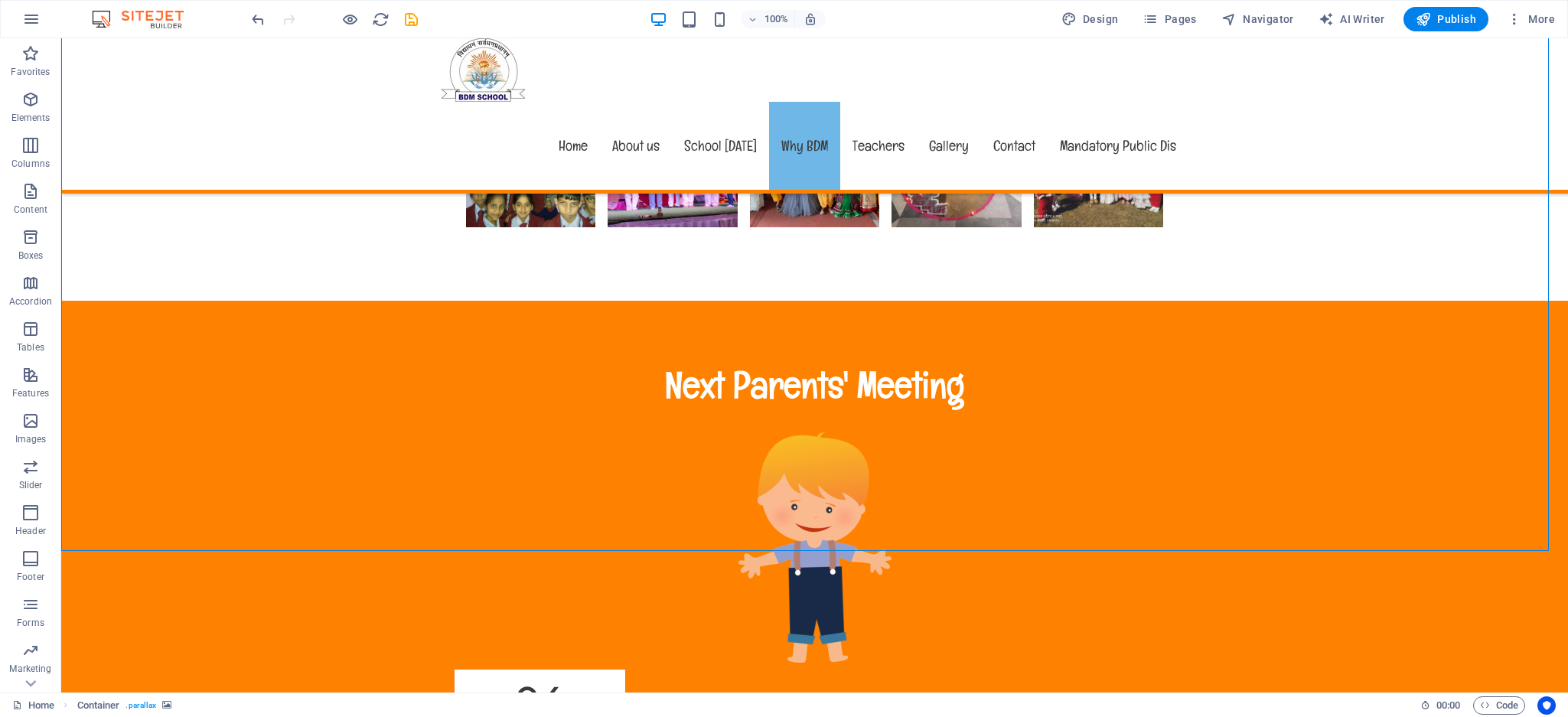
scroll to position [2997, 0]
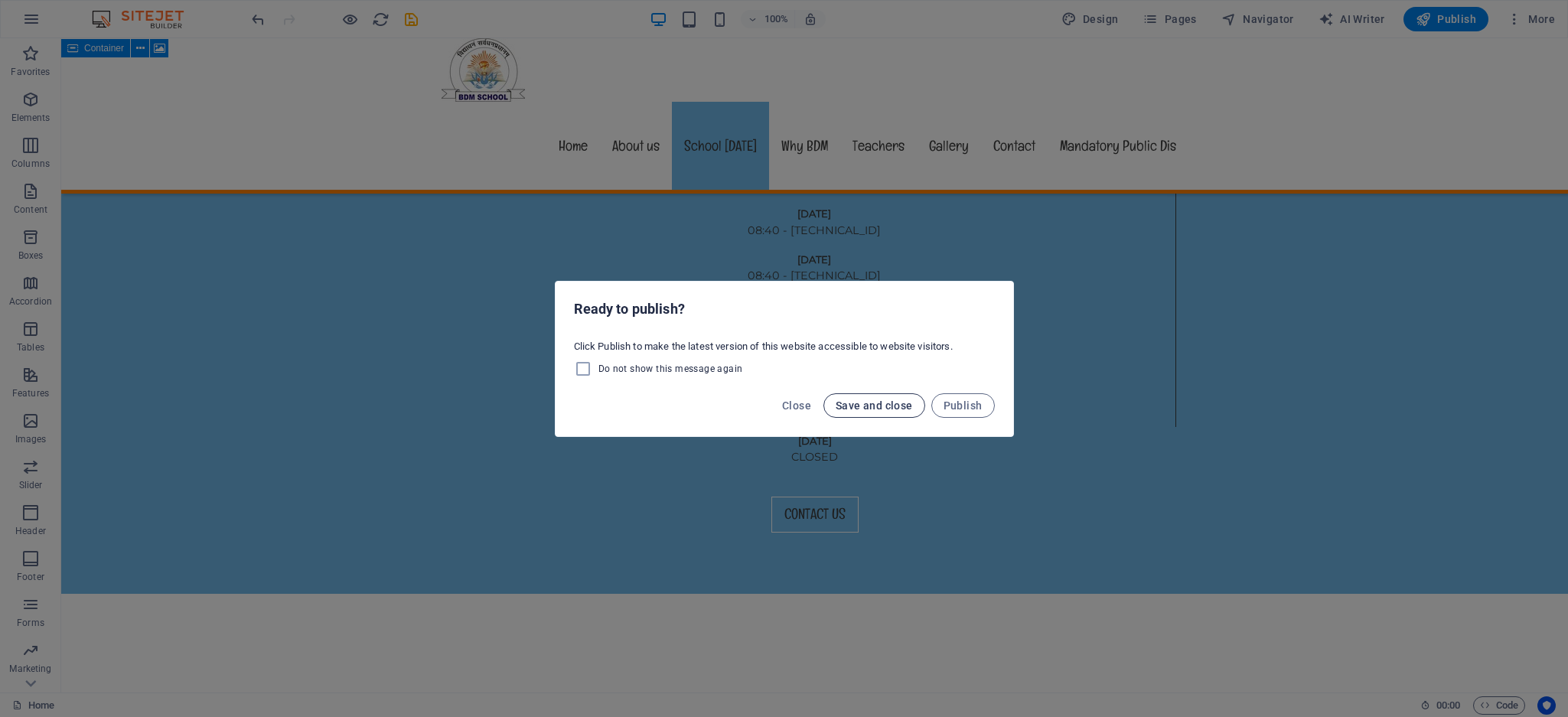
click at [903, 411] on span "Save and close" at bounding box center [874, 405] width 77 height 12
